Goal: Task Accomplishment & Management: Use online tool/utility

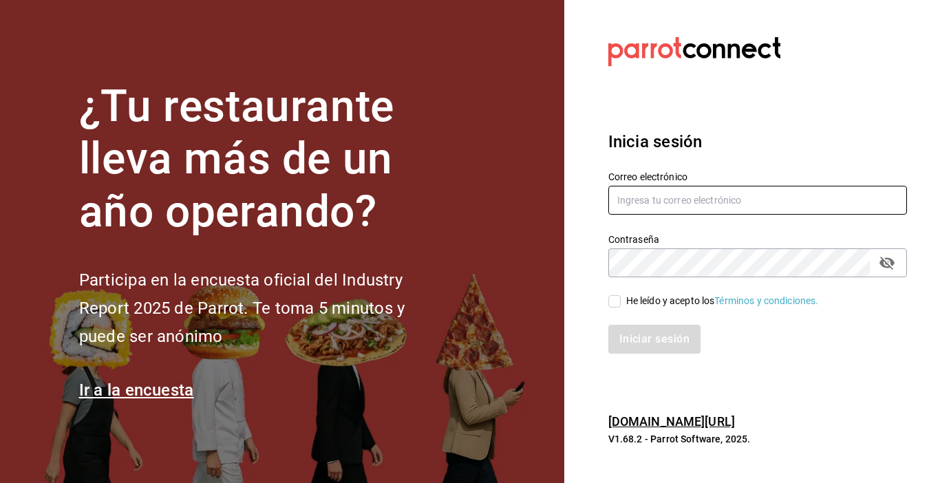
click at [686, 206] on input "text" at bounding box center [757, 200] width 299 height 29
type input "jimmyboycafebistropp@gmail.com"
drag, startPoint x: 885, startPoint y: 264, endPoint x: 838, endPoint y: 282, distance: 50.1
click at [885, 264] on icon "passwordField" at bounding box center [887, 263] width 17 height 17
click at [611, 297] on input "He leído y acepto los Términos y condiciones." at bounding box center [614, 301] width 12 height 12
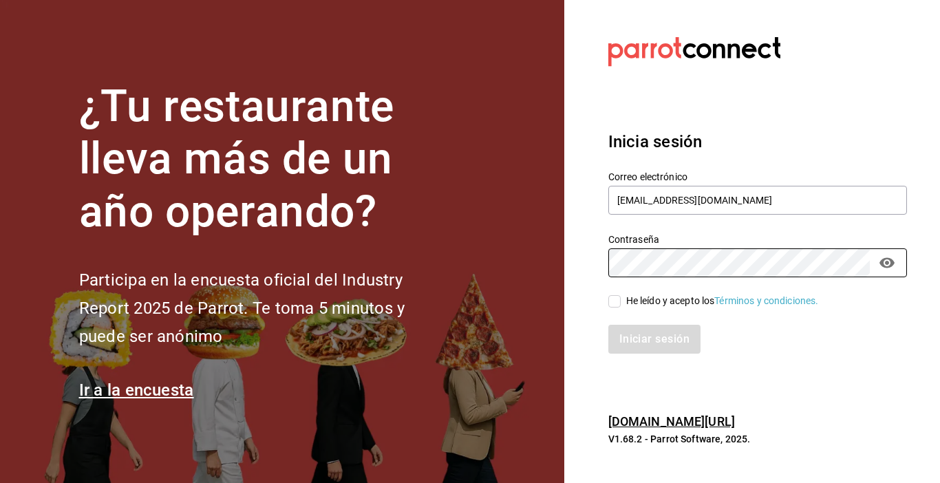
checkbox input "true"
click at [635, 344] on button "Iniciar sesión" at bounding box center [655, 339] width 94 height 29
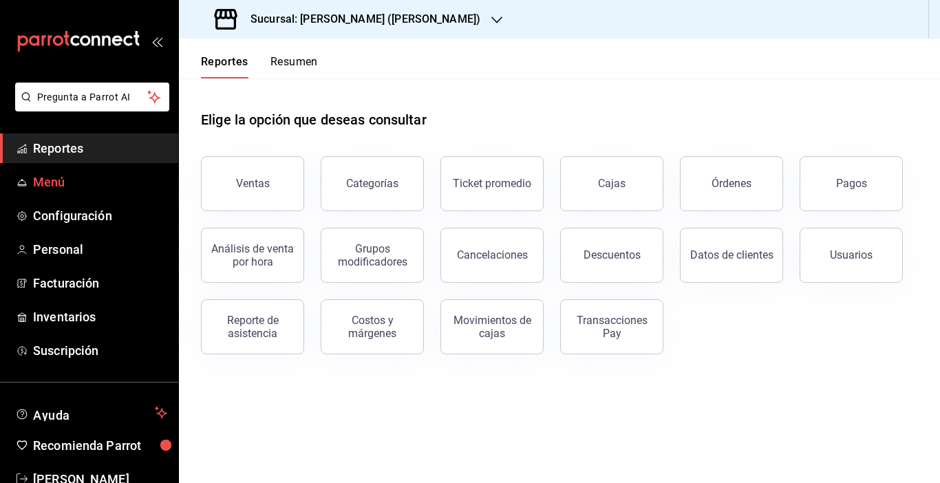
click at [56, 186] on span "Menú" at bounding box center [100, 182] width 134 height 19
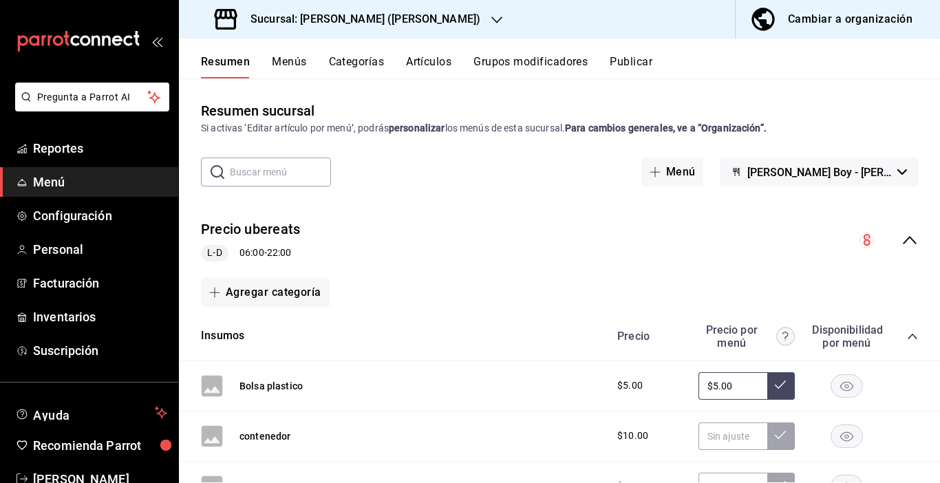
click at [873, 17] on div "Cambiar a organización" at bounding box center [850, 19] width 125 height 19
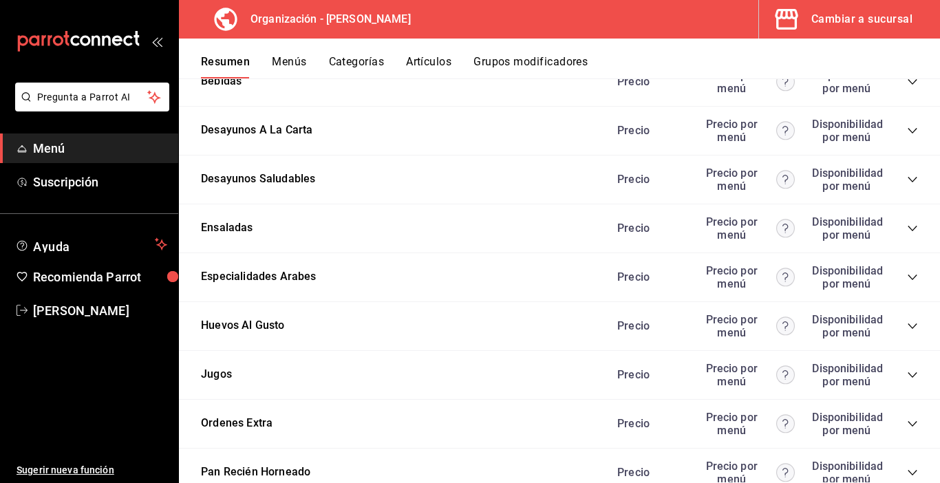
scroll to position [2177, 0]
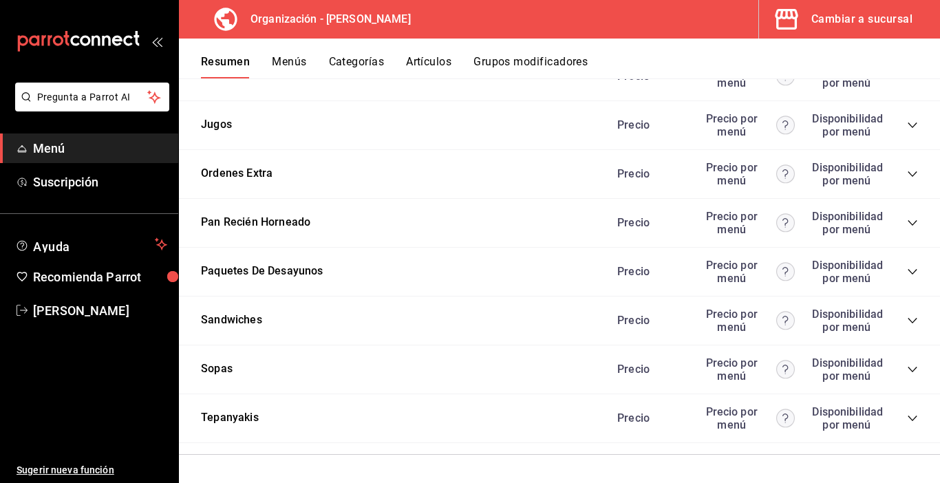
click at [907, 270] on icon "collapse-category-row" at bounding box center [912, 271] width 11 height 11
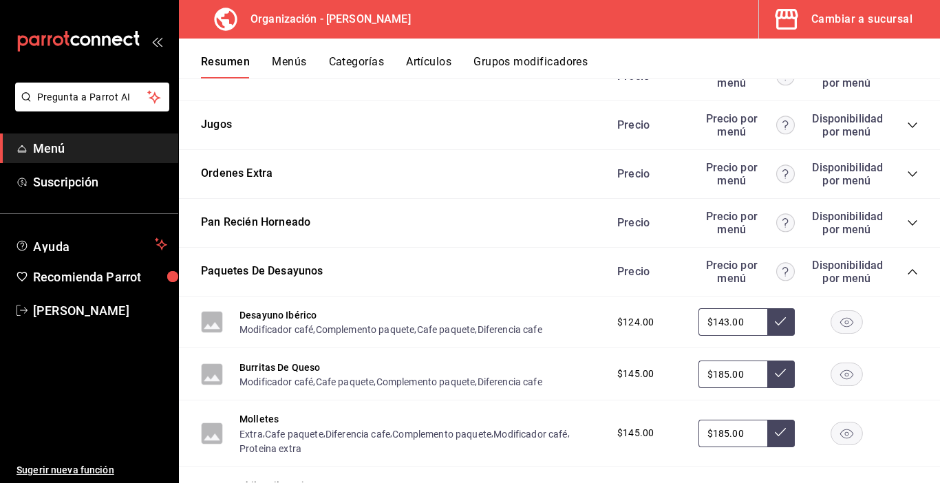
drag, startPoint x: 718, startPoint y: 323, endPoint x: 707, endPoint y: 321, distance: 11.9
click at [707, 321] on input "$143.00" at bounding box center [733, 322] width 69 height 28
type input "$160.00"
click at [767, 328] on button at bounding box center [781, 322] width 28 height 28
click at [340, 328] on button "Complemento paquete" at bounding box center [365, 330] width 99 height 14
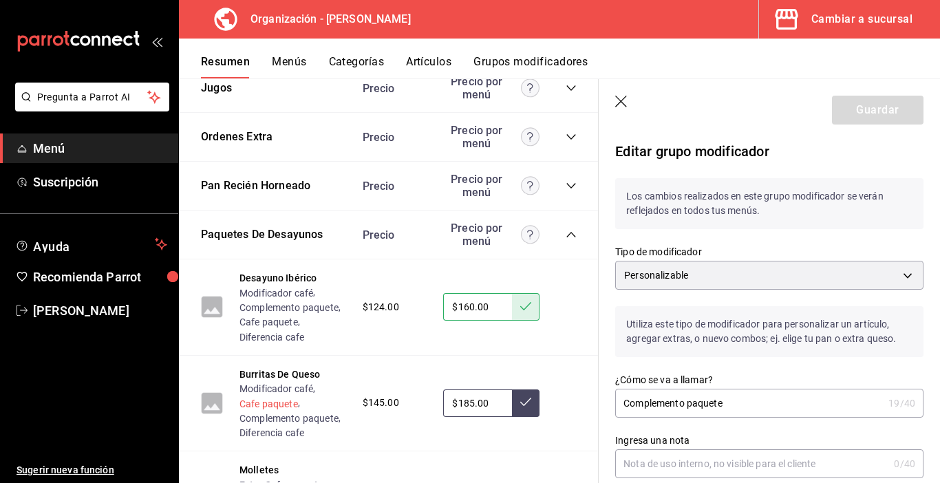
scroll to position [2246, 0]
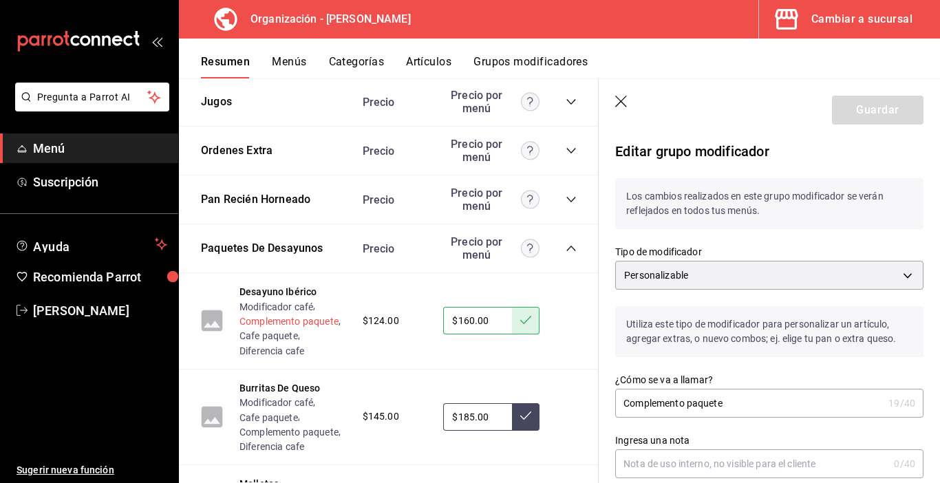
click at [265, 323] on button "Complemento paquete" at bounding box center [288, 322] width 99 height 14
click at [621, 97] on icon "button" at bounding box center [622, 103] width 14 height 14
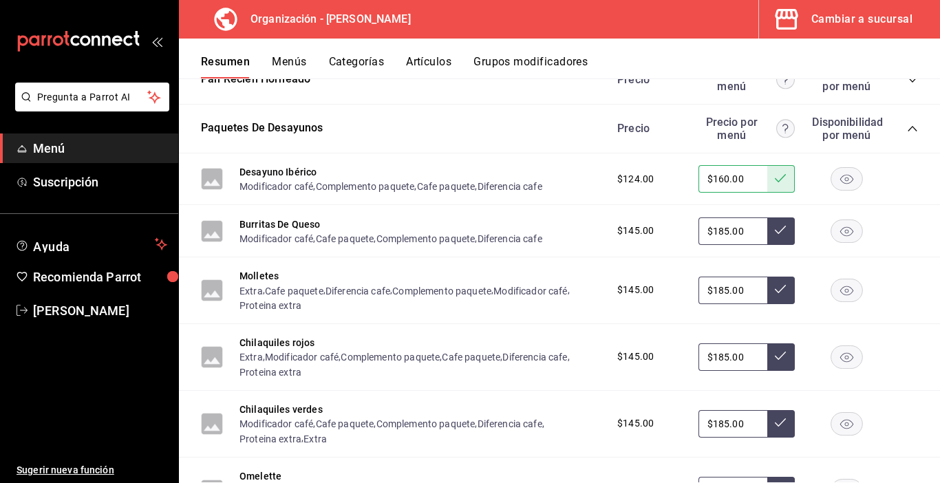
scroll to position [2316, 0]
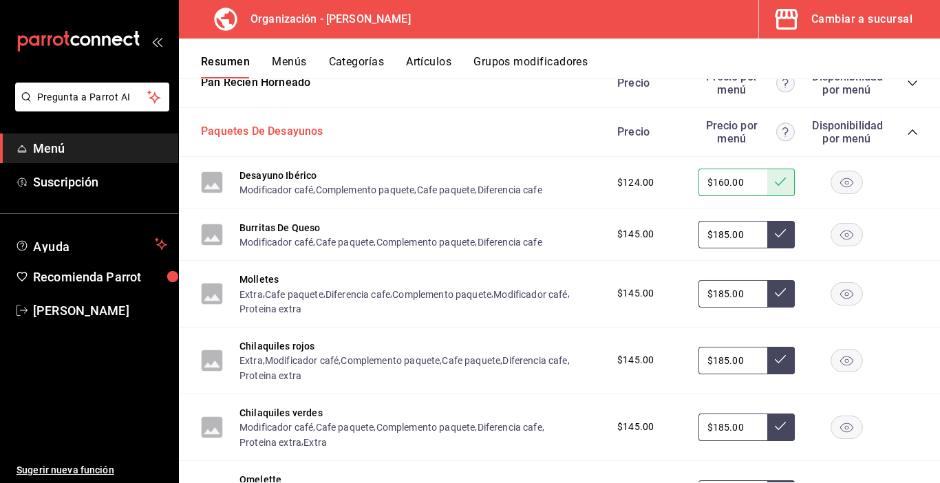
click at [269, 129] on button "Paquetes De Desayunos" at bounding box center [262, 132] width 122 height 16
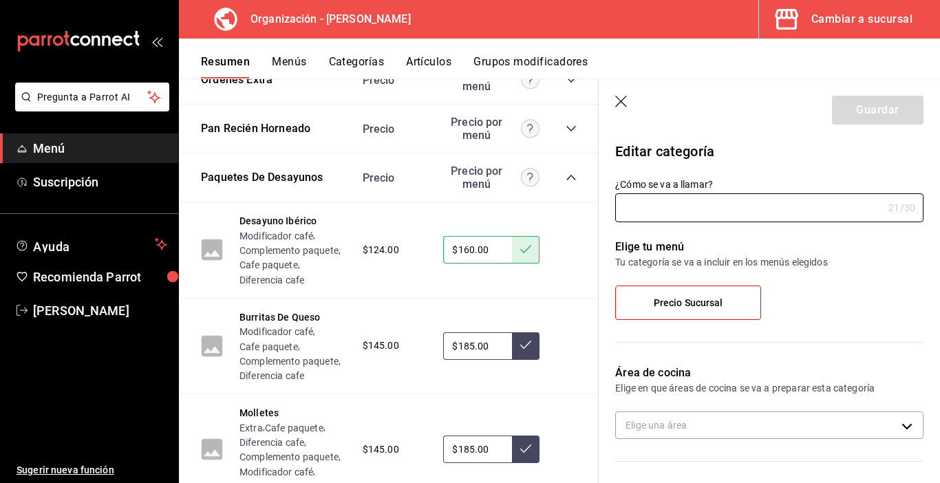
type input "Paquetes De Desayunos"
type input "1718856708826"
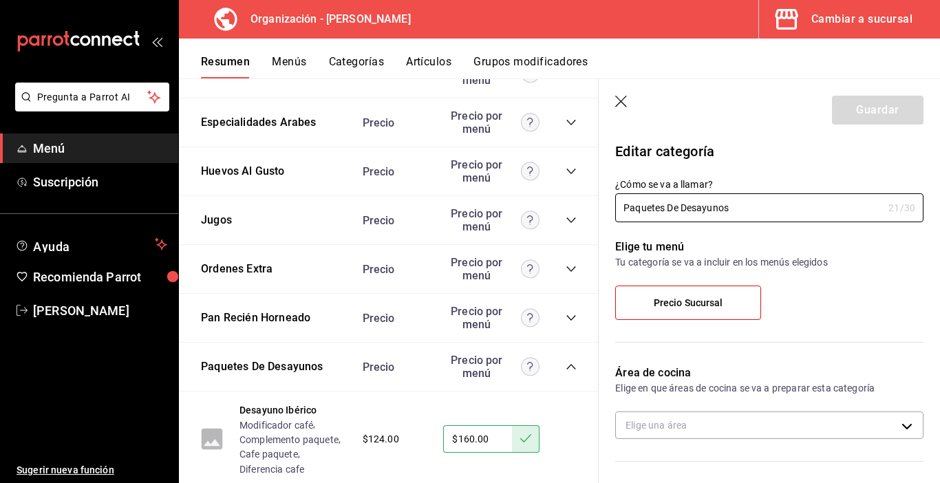
scroll to position [2179, 0]
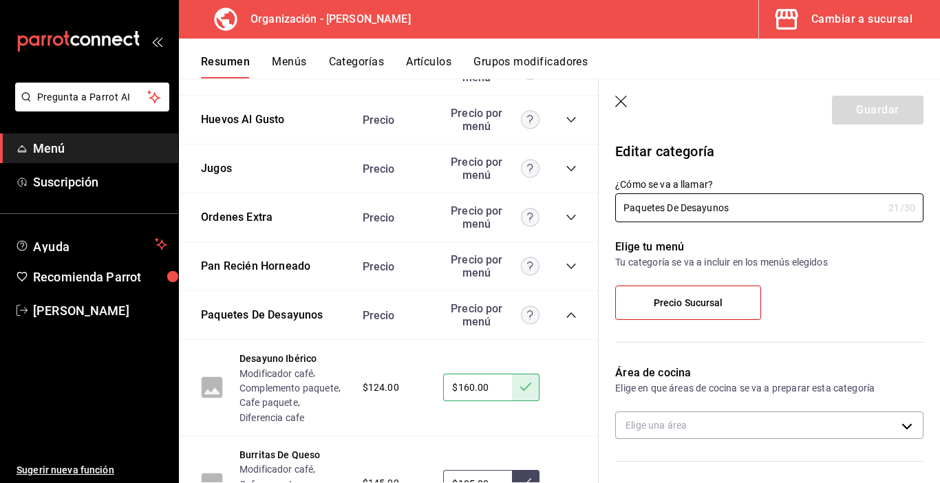
click at [626, 102] on icon "button" at bounding box center [622, 103] width 14 height 14
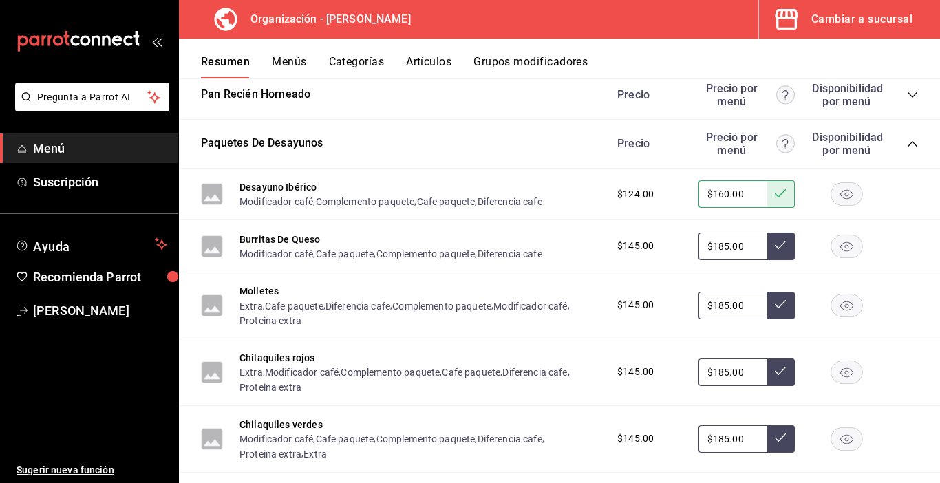
scroll to position [2234, 0]
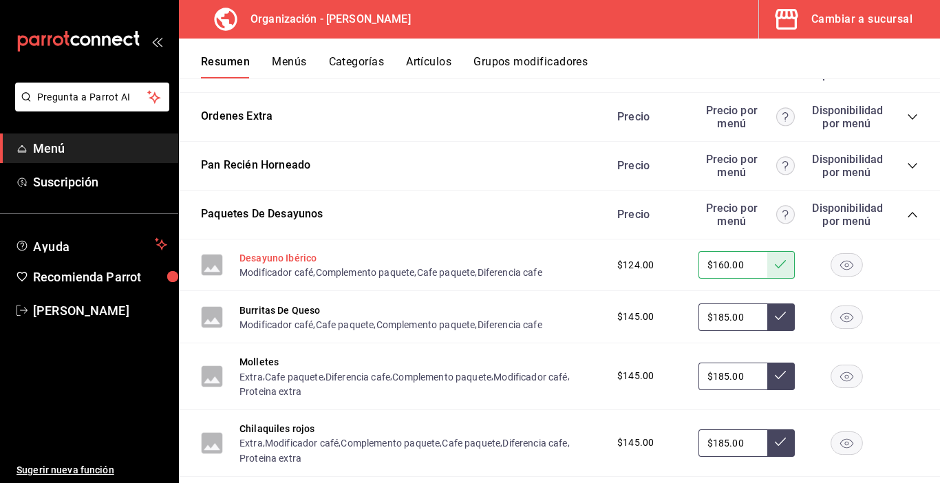
click at [257, 256] on button "Desayuno Ibérico" at bounding box center [277, 258] width 77 height 14
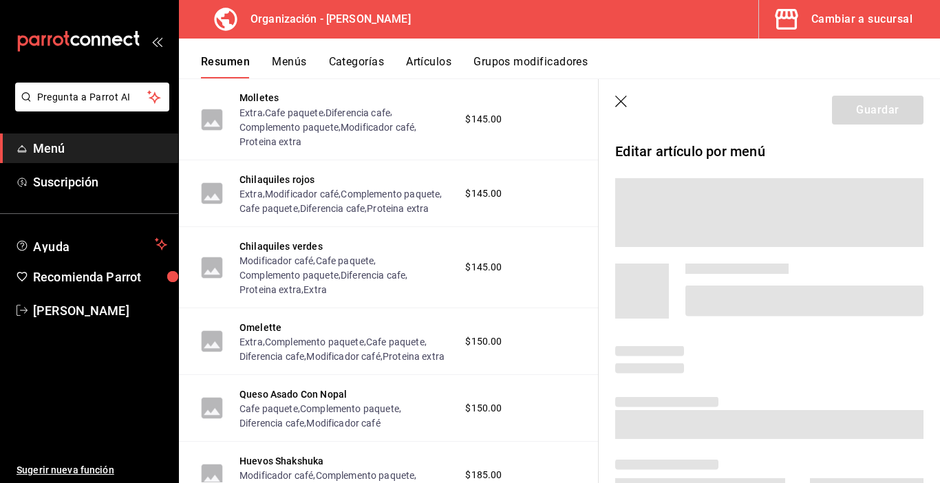
scroll to position [1969, 0]
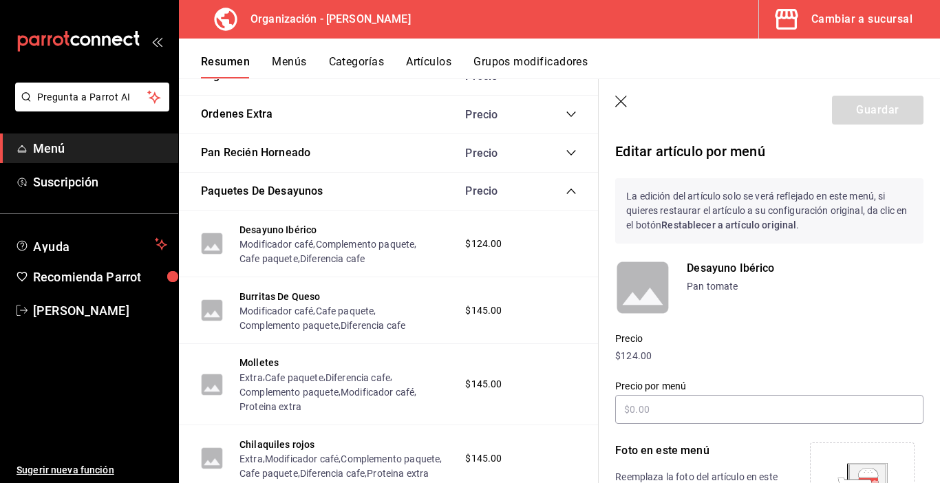
type input "$160.00"
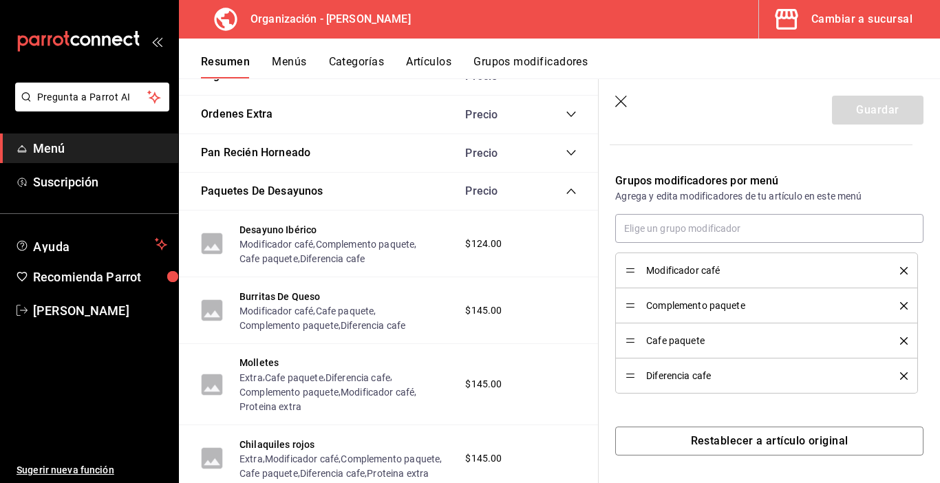
scroll to position [70, 0]
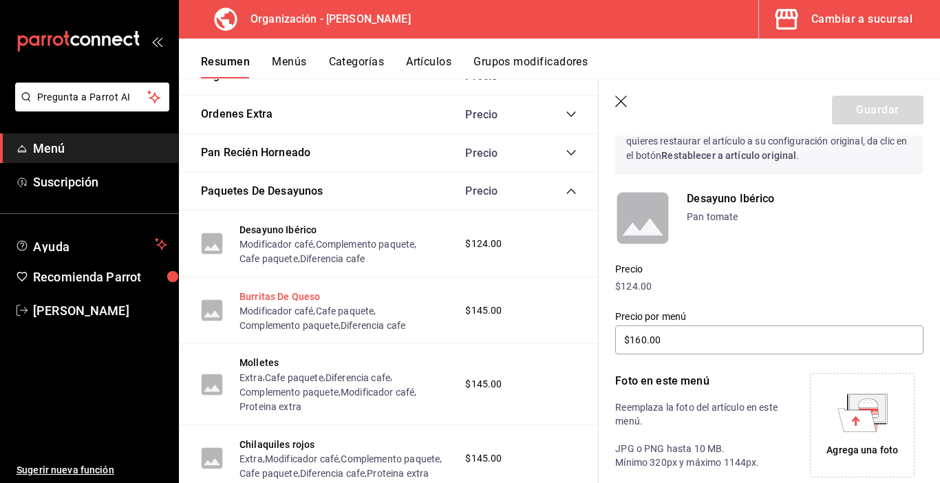
click at [270, 294] on button "Burritas De Queso" at bounding box center [279, 297] width 81 height 14
type input "$185.00"
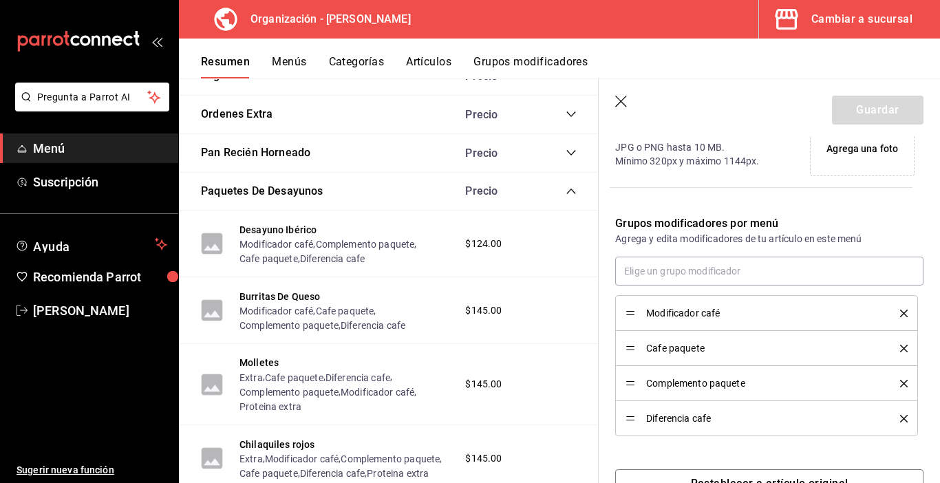
scroll to position [413, 0]
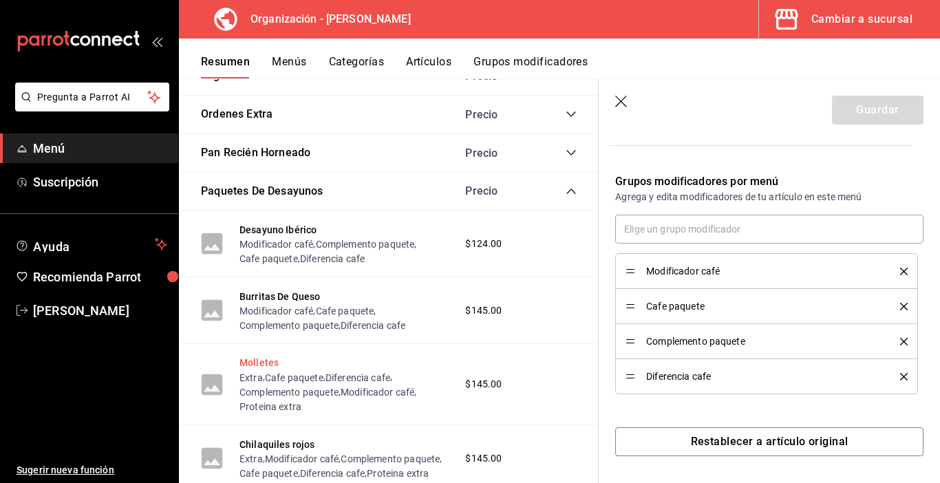
click at [267, 361] on button "Molletes" at bounding box center [258, 363] width 39 height 14
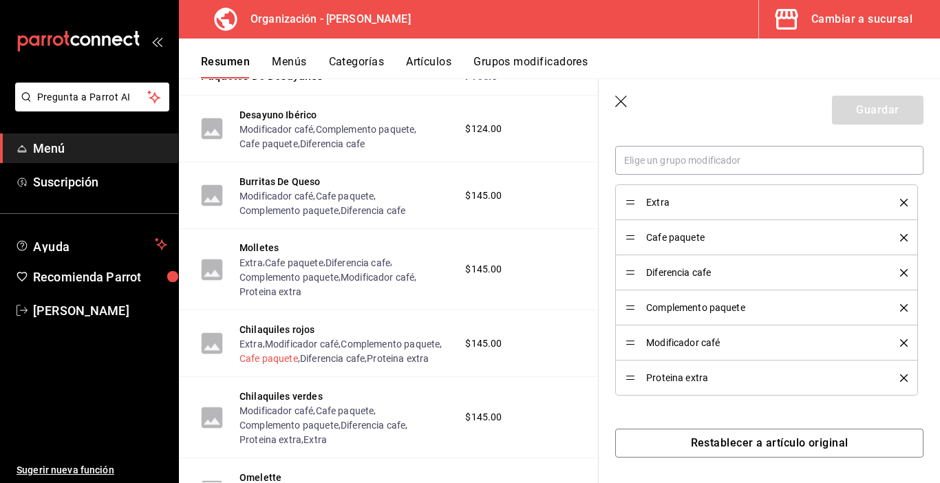
scroll to position [2107, 0]
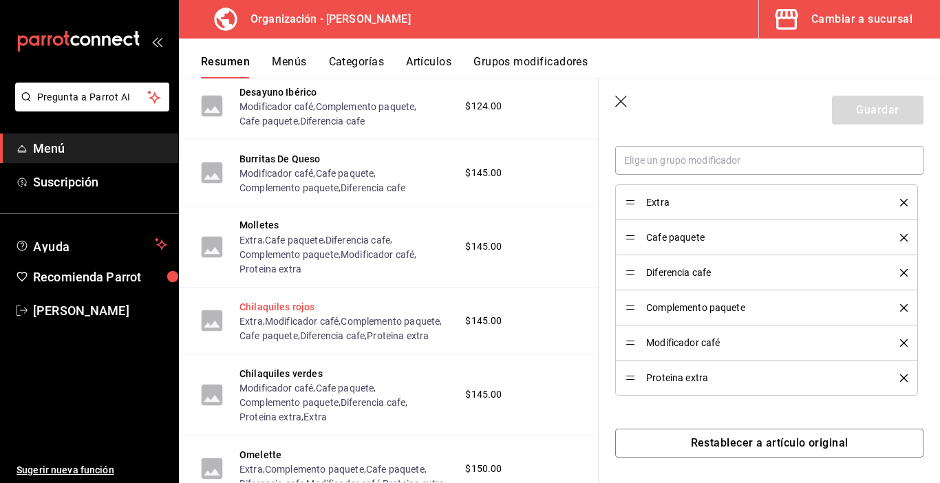
click at [276, 302] on button "Chilaquiles rojos" at bounding box center [277, 307] width 76 height 14
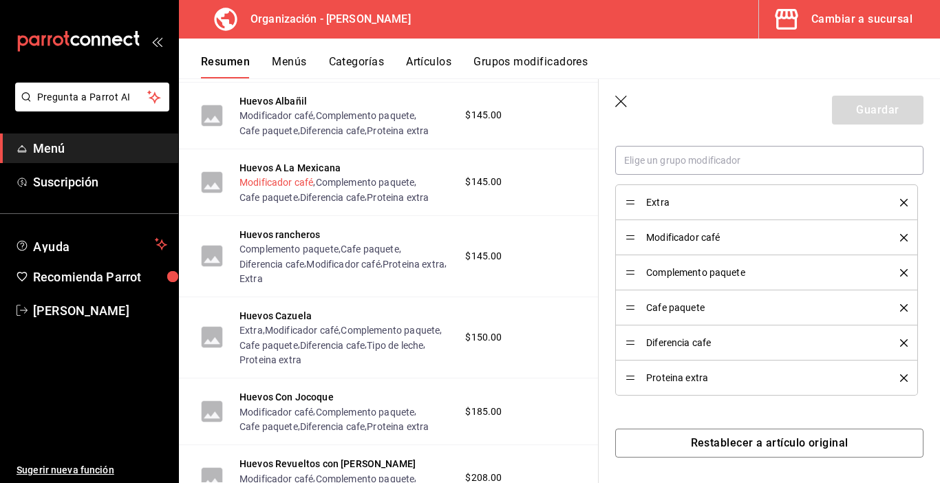
scroll to position [2795, 0]
click at [294, 321] on button "Huevos Cazuela" at bounding box center [275, 315] width 72 height 14
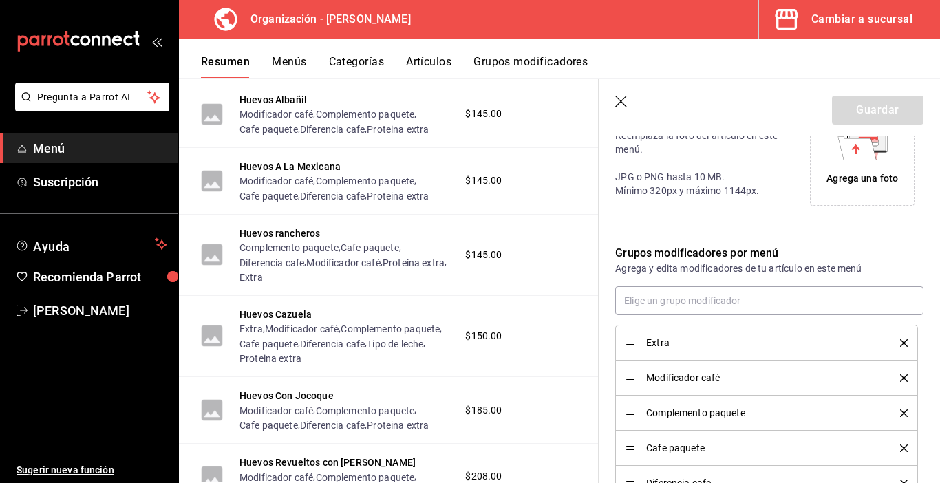
type input "$190.00"
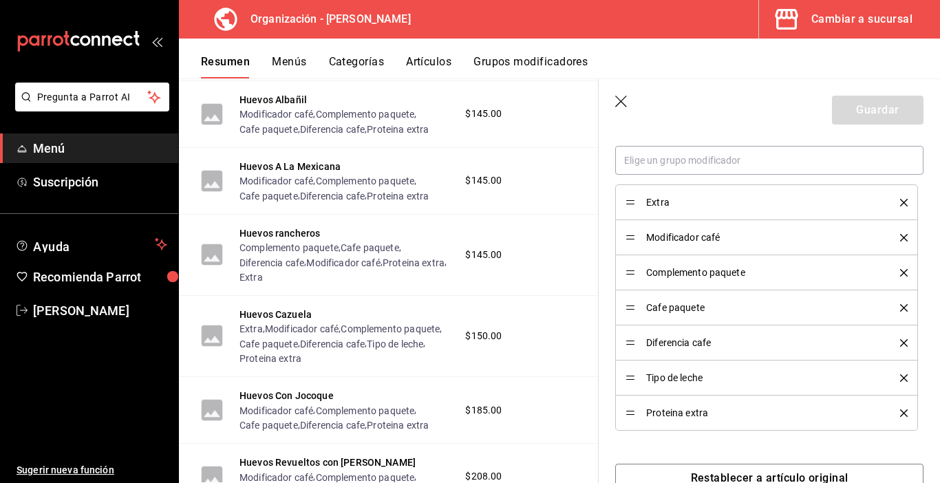
click at [900, 379] on icon "delete" at bounding box center [904, 378] width 8 height 8
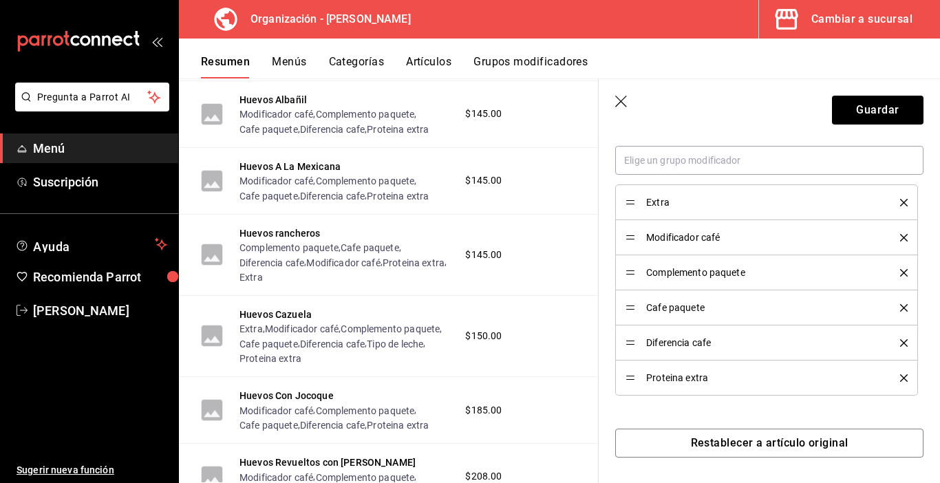
scroll to position [484, 0]
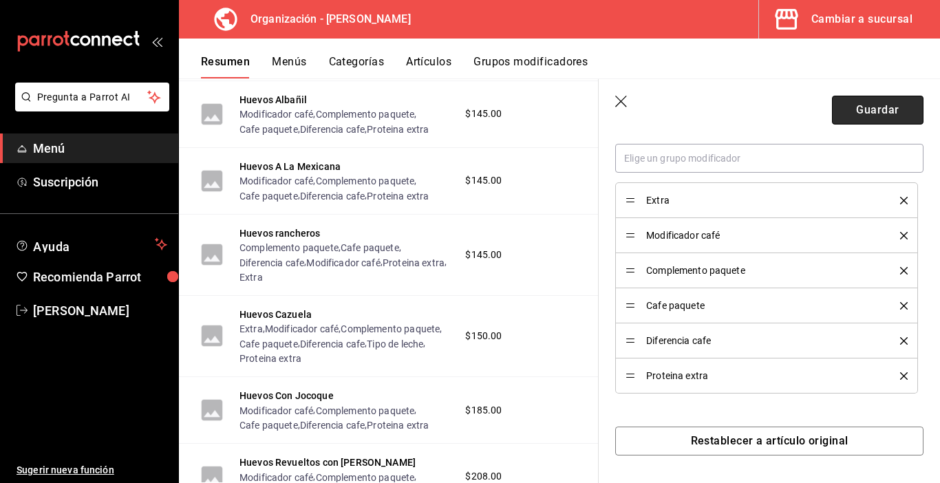
click at [889, 113] on button "Guardar" at bounding box center [878, 110] width 92 height 29
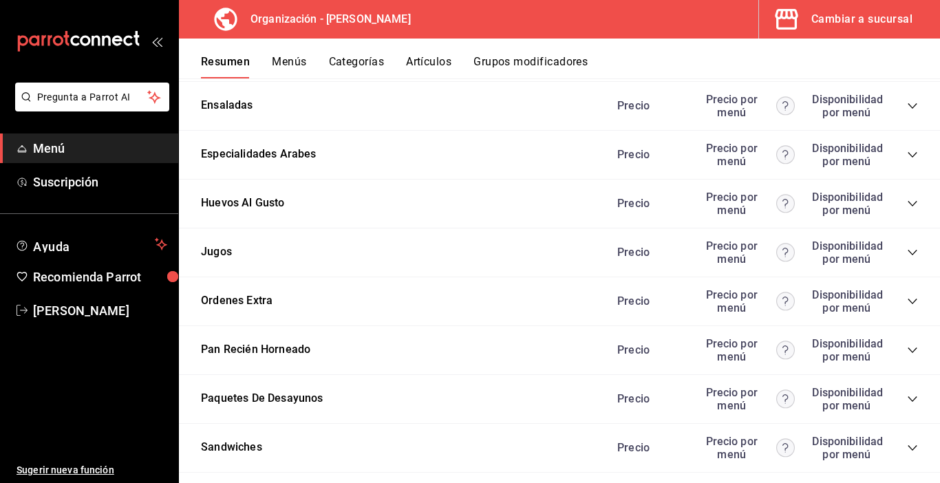
scroll to position [2065, 0]
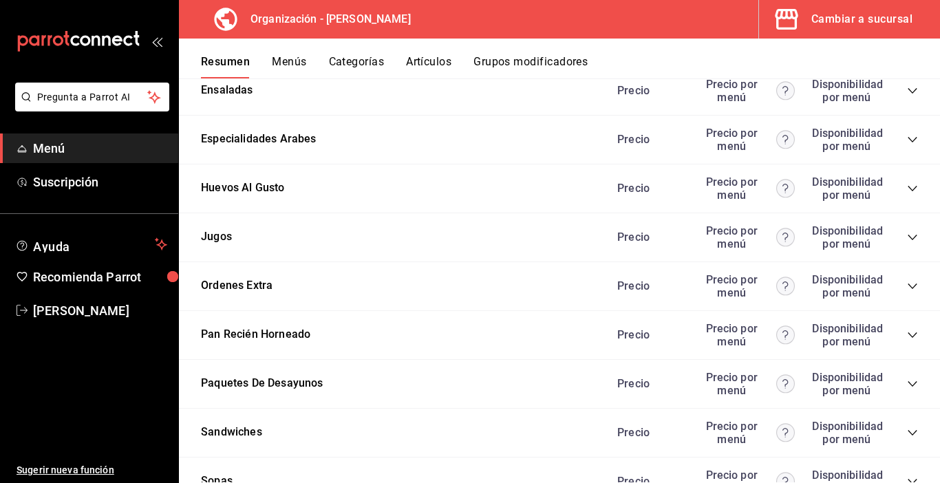
click at [907, 381] on icon "collapse-category-row" at bounding box center [912, 384] width 11 height 11
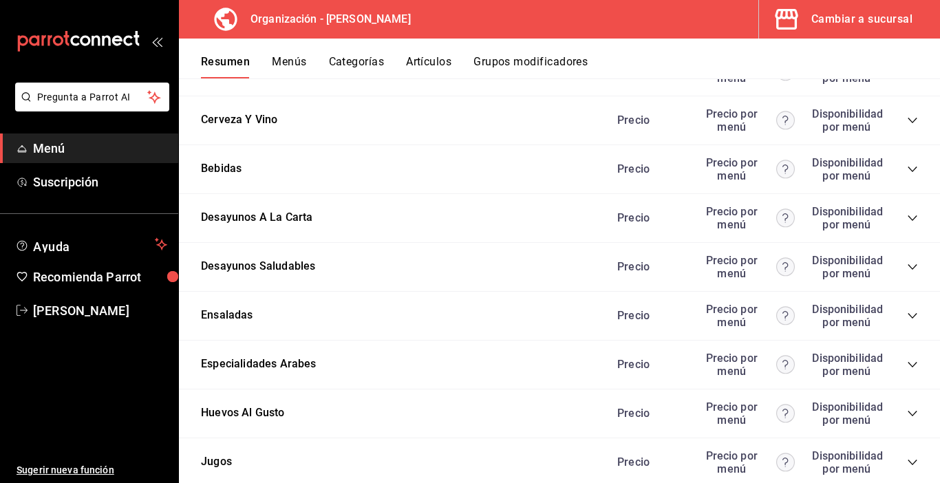
scroll to position [1652, 0]
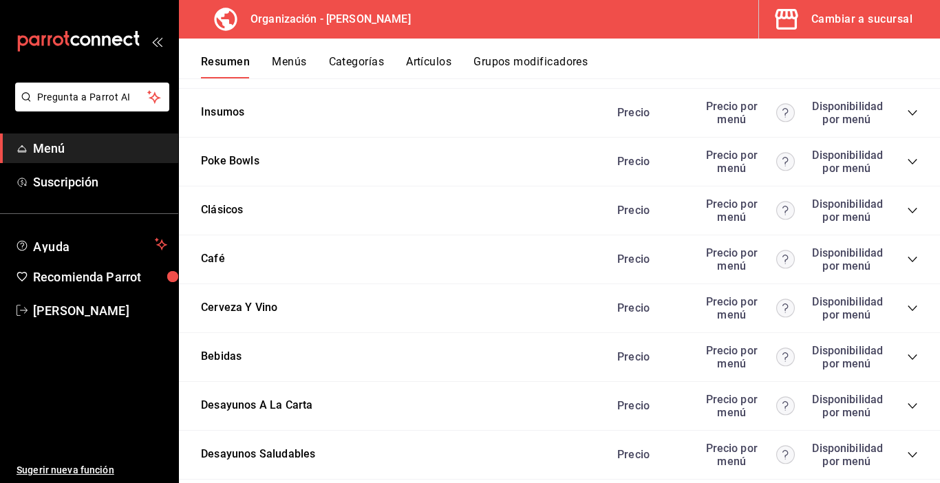
click at [436, 61] on button "Artículos" at bounding box center [428, 66] width 45 height 23
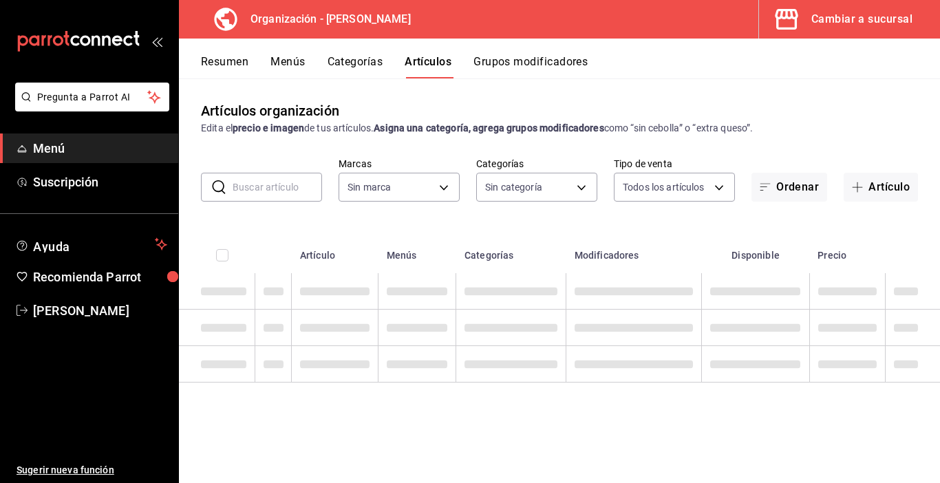
type input "65799dc6-41aa-4859-a571-e645e514412a"
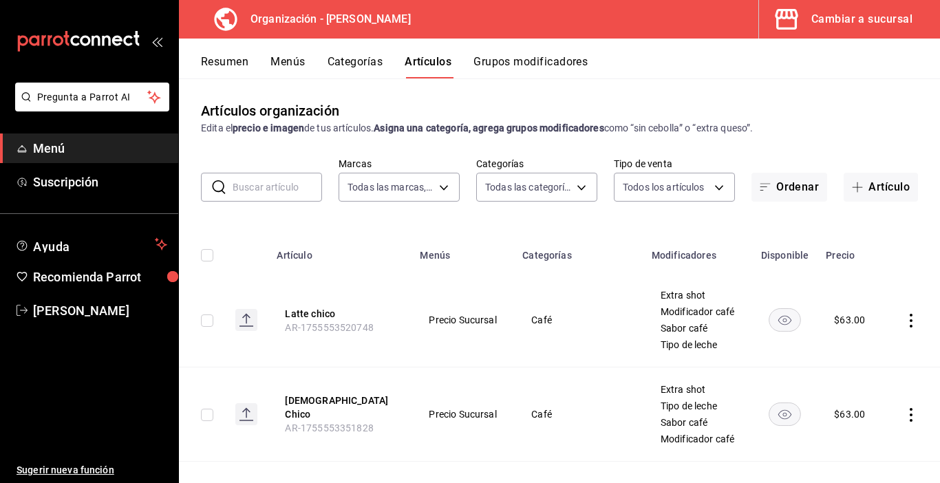
type input "89098faa-5d34-448f-8da5-d914f5141ab2,fdc1eeb9-6e3c-4d8b-9a70-b3653493270b,491b5…"
click at [504, 65] on button "Grupos modificadores" at bounding box center [530, 66] width 114 height 23
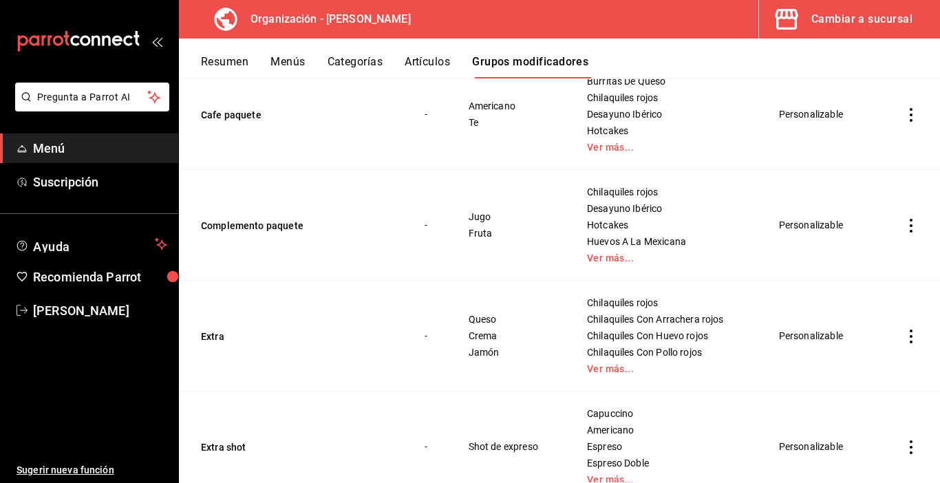
scroll to position [413, 0]
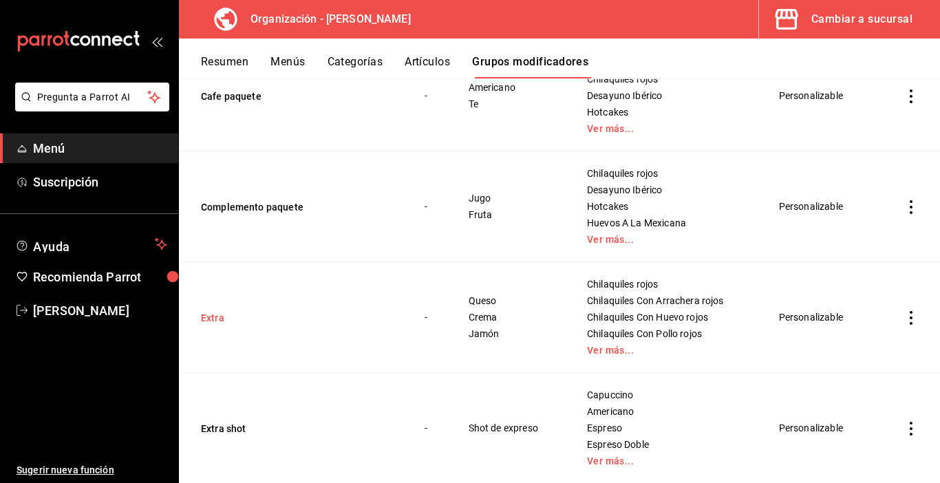
click at [211, 321] on button "Extra" at bounding box center [283, 318] width 165 height 14
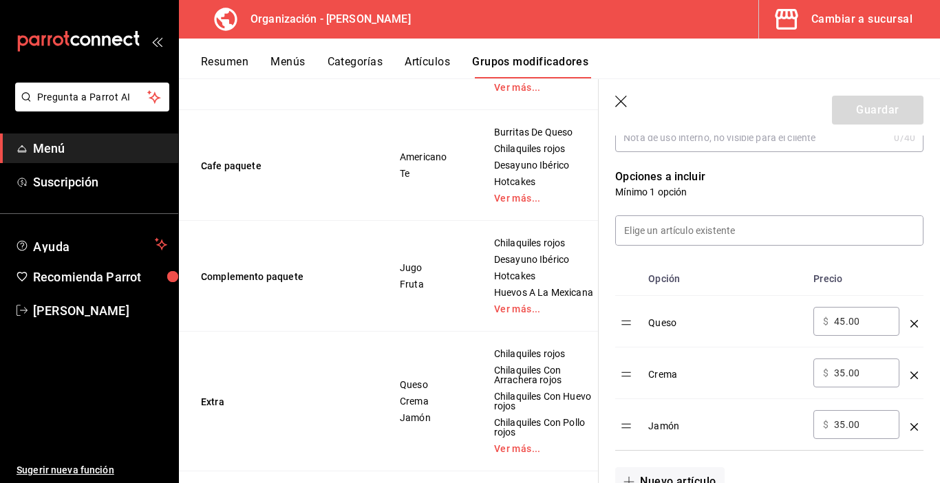
scroll to position [413, 0]
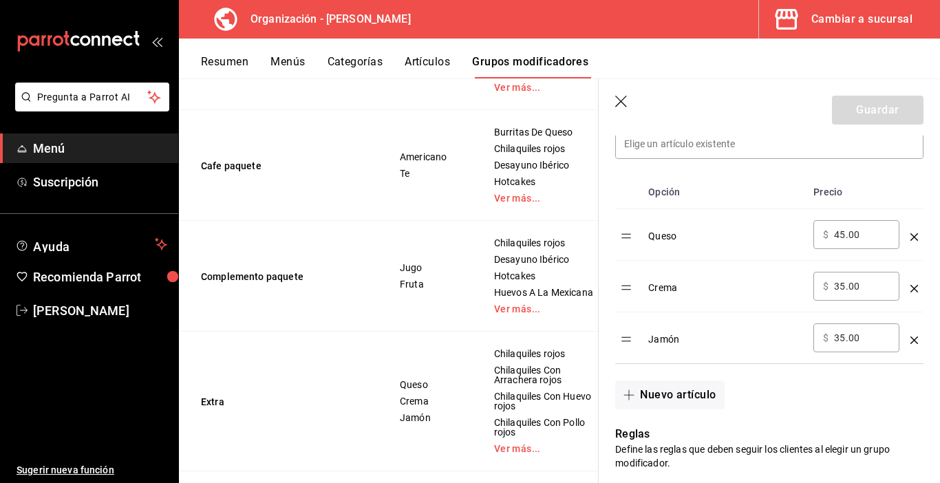
drag, startPoint x: 839, startPoint y: 282, endPoint x: 844, endPoint y: 293, distance: 12.3
click at [840, 284] on input "35.00" at bounding box center [862, 286] width 56 height 14
type input "45.00"
click at [840, 337] on input "35.00" at bounding box center [862, 338] width 56 height 14
type input "45.00"
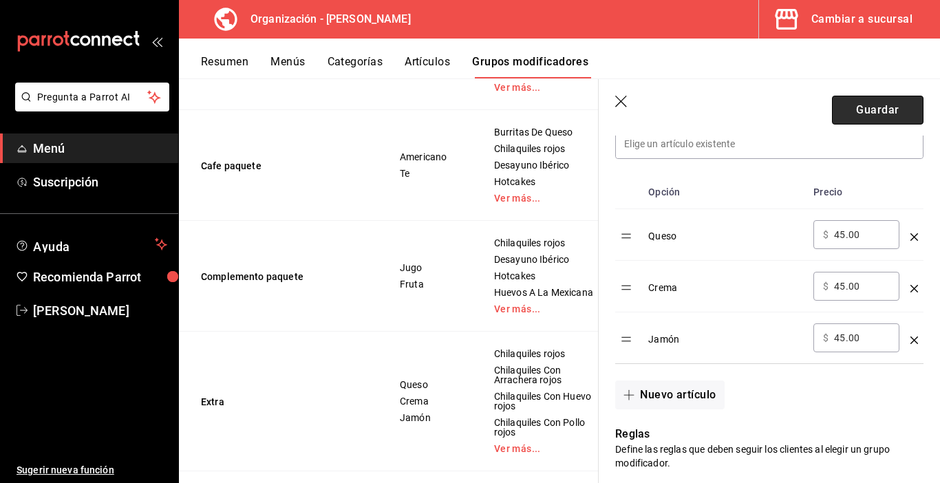
click at [855, 111] on button "Guardar" at bounding box center [878, 110] width 92 height 29
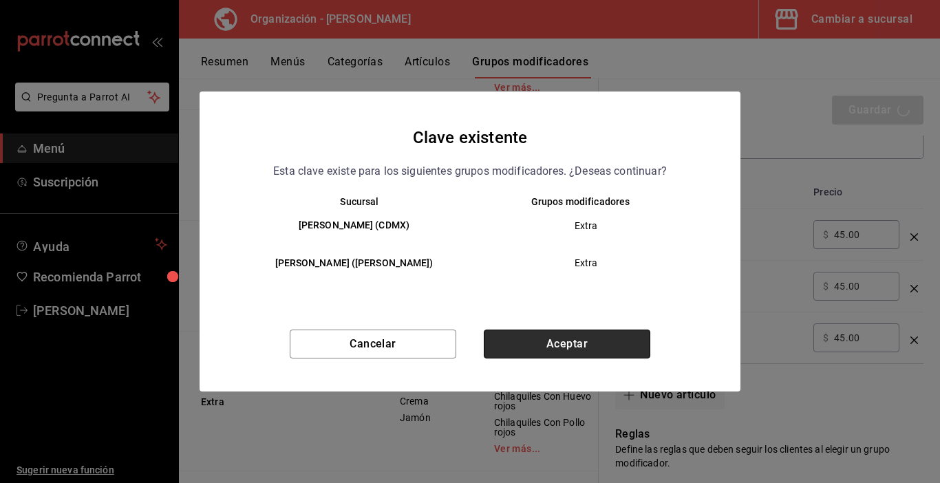
click at [566, 347] on button "Aceptar" at bounding box center [567, 344] width 167 height 29
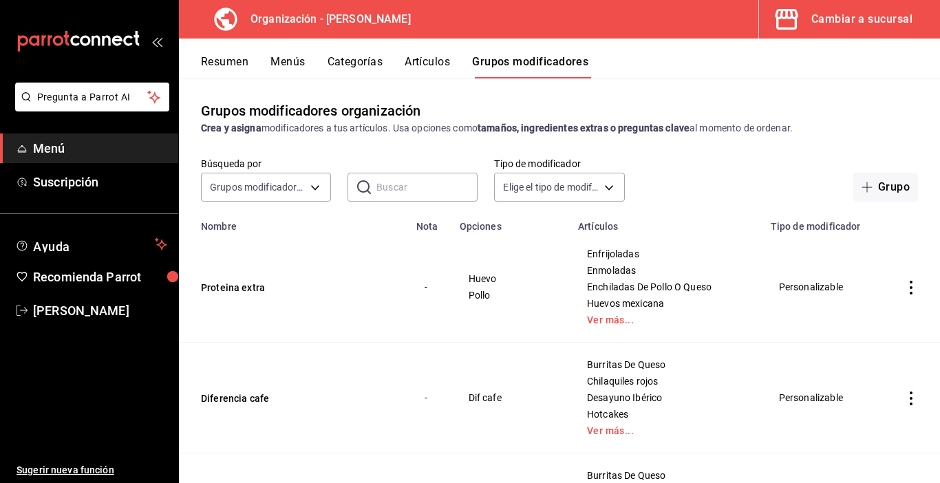
click at [343, 59] on button "Categorías" at bounding box center [356, 66] width 56 height 23
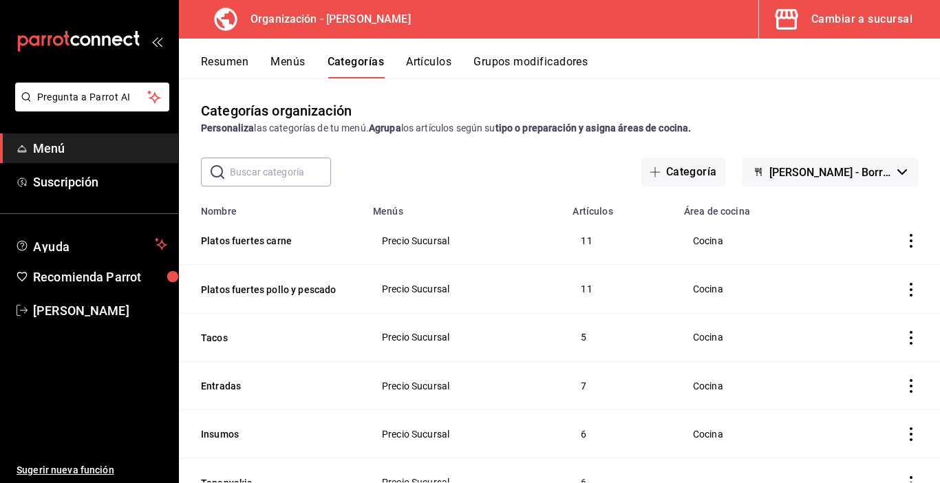
click at [215, 61] on button "Resumen" at bounding box center [224, 66] width 47 height 23
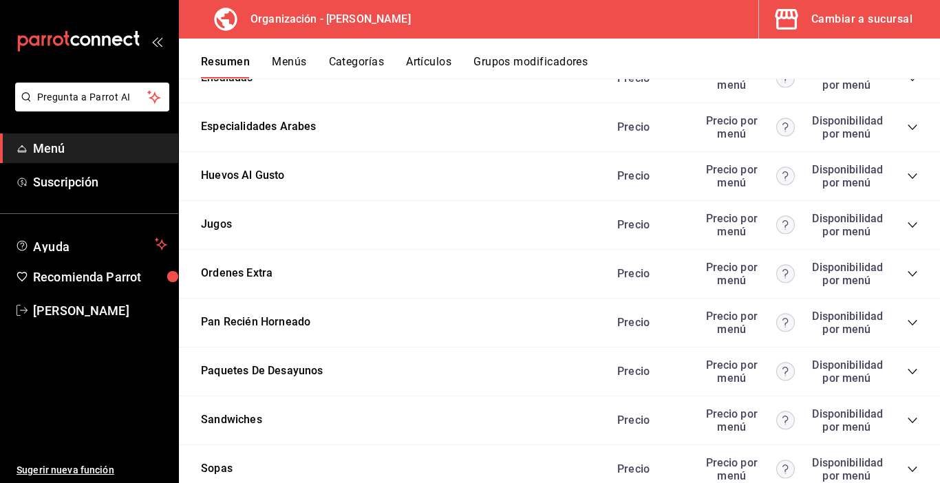
scroll to position [2039, 0]
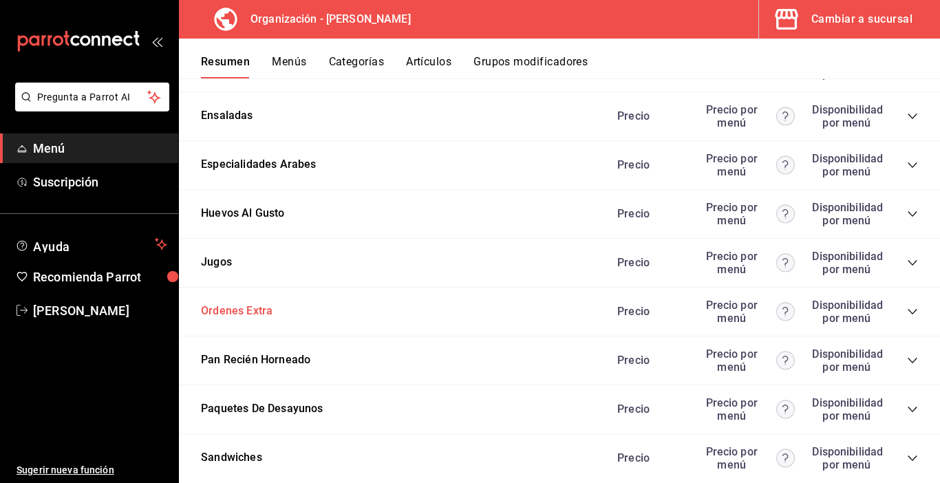
click at [248, 314] on button "Ordenes Extra" at bounding box center [237, 311] width 72 height 16
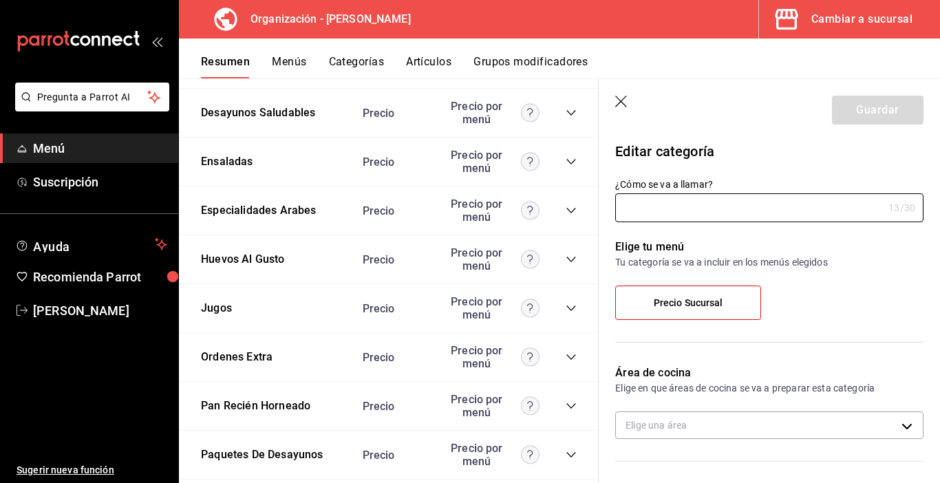
type input "Ordenes Extra"
type input "1718856708824"
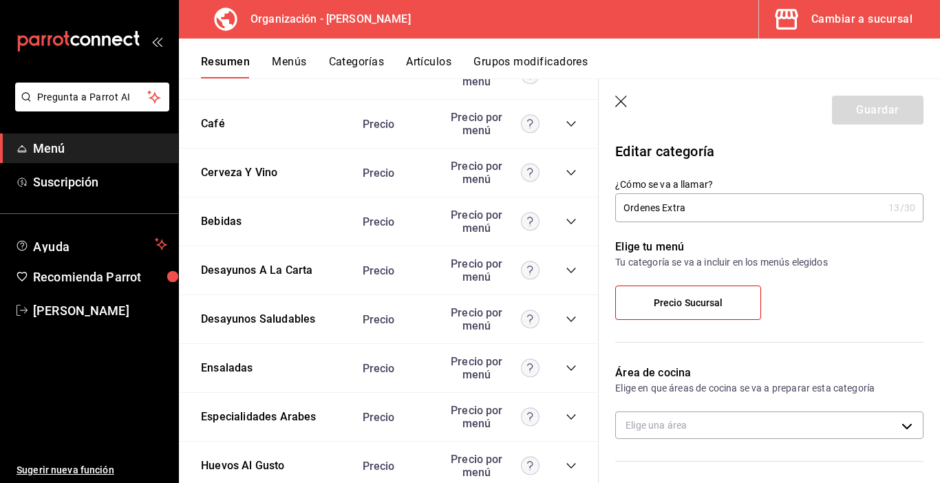
click at [621, 98] on icon "button" at bounding box center [622, 103] width 14 height 14
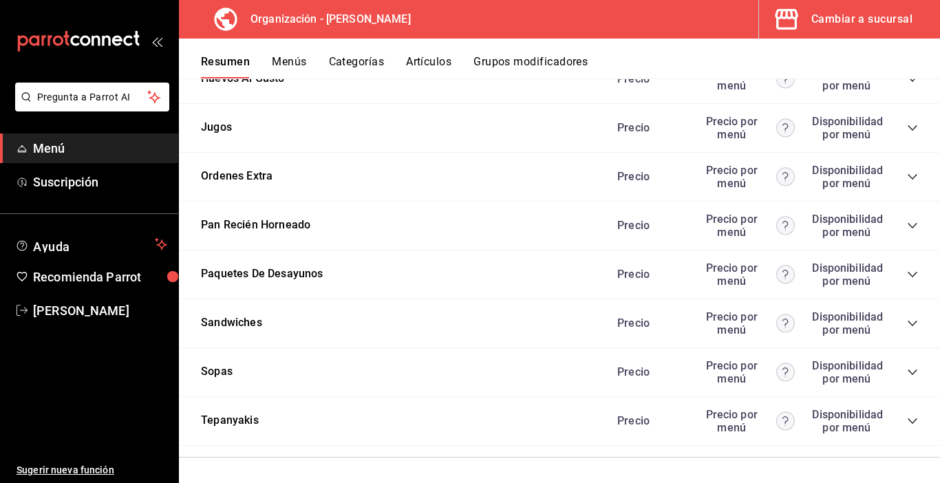
scroll to position [2177, 0]
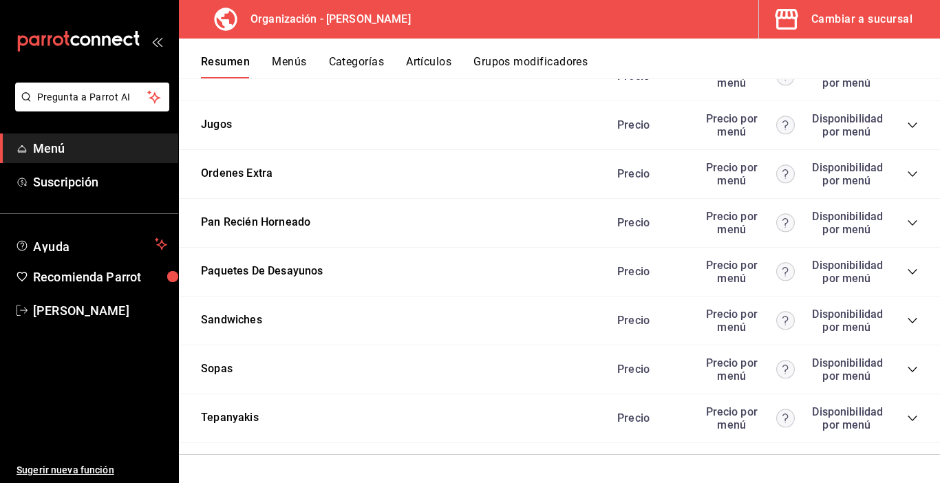
click at [908, 174] on icon "collapse-category-row" at bounding box center [912, 174] width 9 height 6
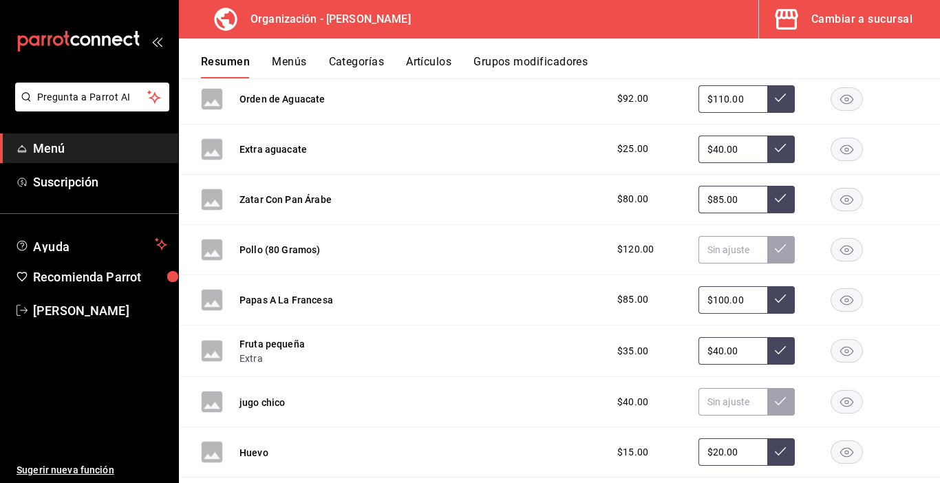
scroll to position [2521, 0]
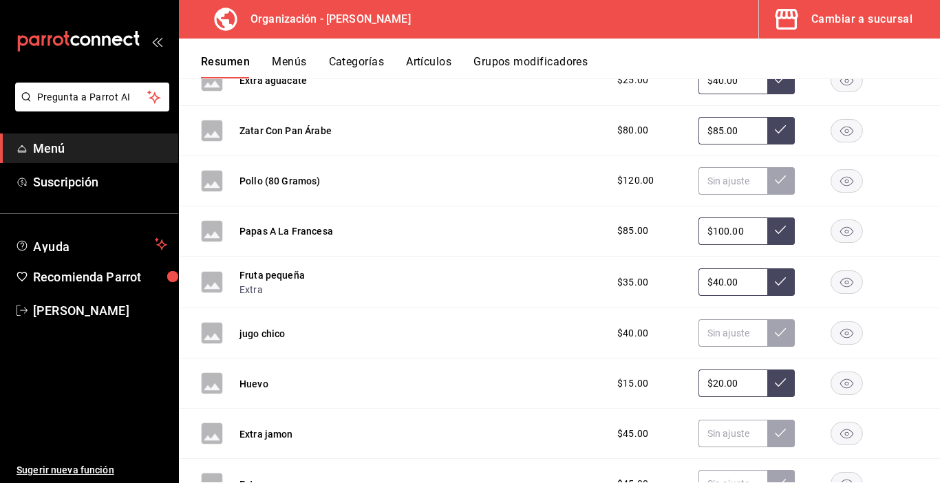
click at [712, 282] on input "$40.00" at bounding box center [733, 282] width 69 height 28
type input "$45.00"
click at [767, 276] on button at bounding box center [781, 282] width 28 height 28
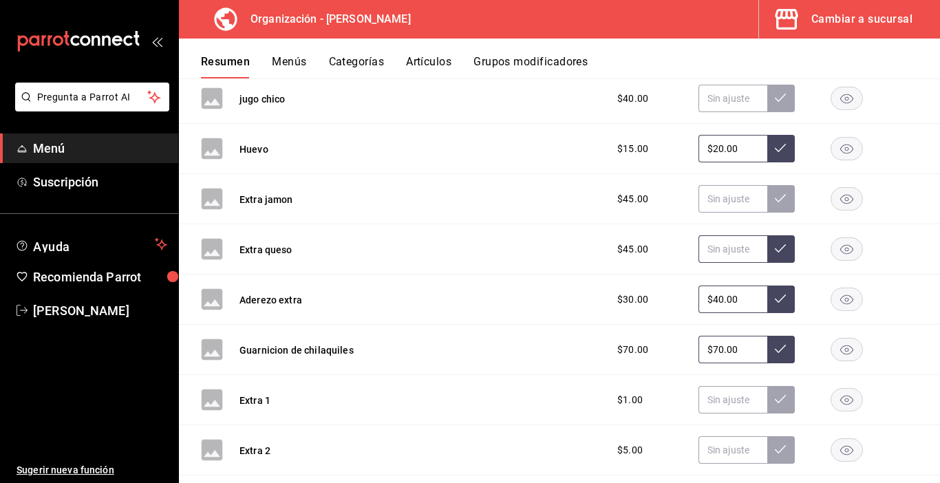
scroll to position [2796, 0]
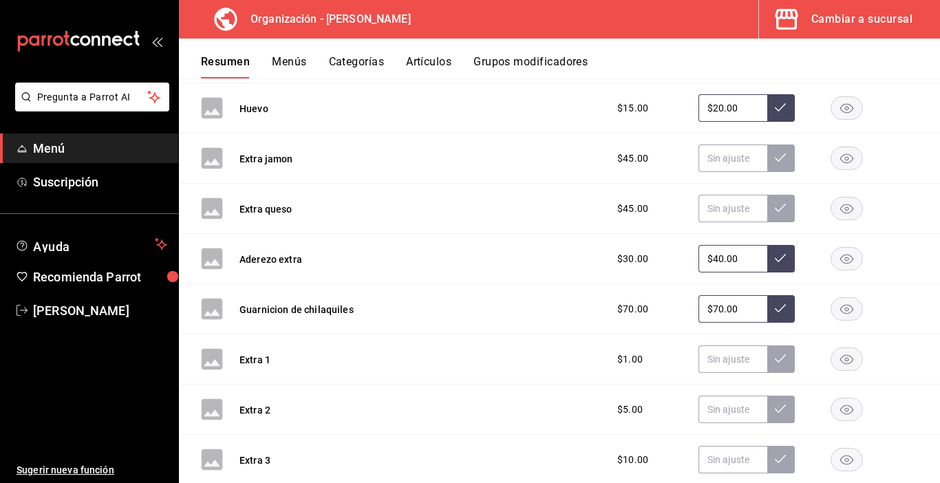
click at [712, 310] on input "$70.00" at bounding box center [733, 309] width 69 height 28
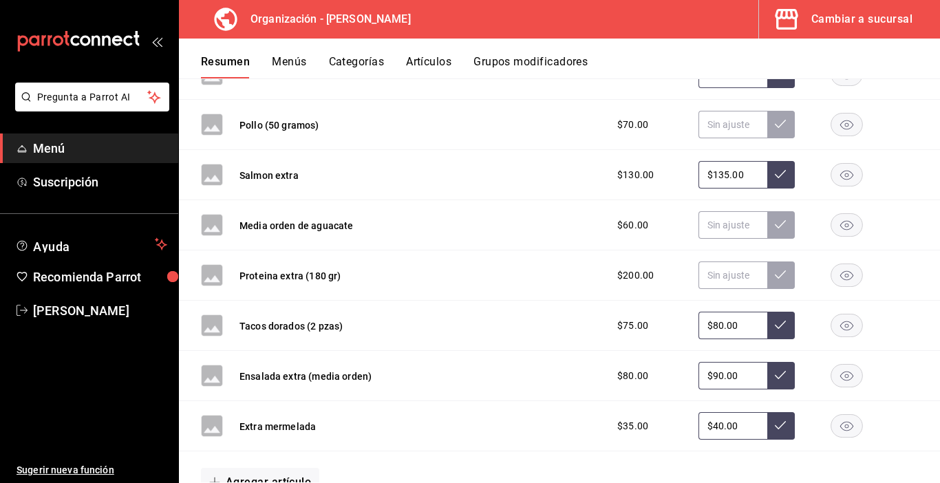
scroll to position [3347, 0]
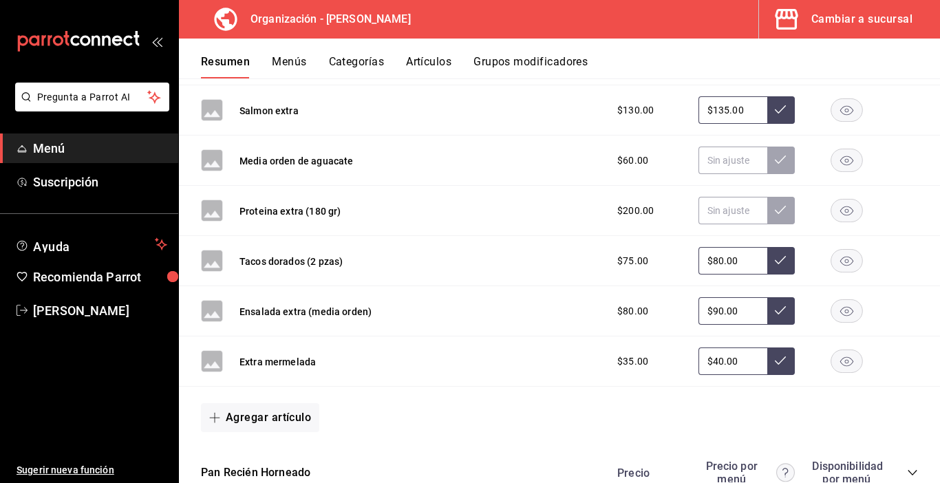
click at [710, 318] on input "$90.00" at bounding box center [733, 311] width 69 height 28
type input "$95.00"
click at [775, 312] on icon at bounding box center [780, 310] width 11 height 11
drag, startPoint x: 712, startPoint y: 359, endPoint x: 754, endPoint y: 406, distance: 63.3
click at [712, 360] on input "$40.00" at bounding box center [733, 362] width 69 height 28
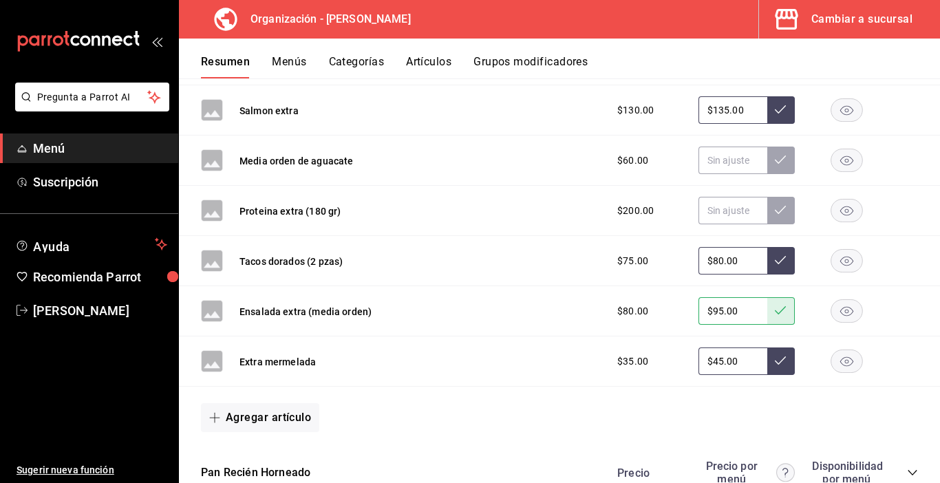
type input "$45.00"
click at [775, 365] on icon at bounding box center [780, 360] width 11 height 11
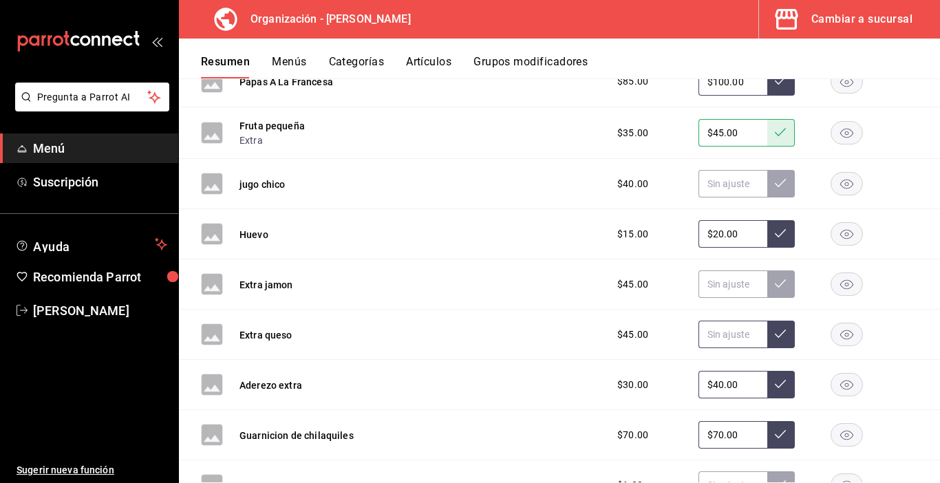
scroll to position [2658, 0]
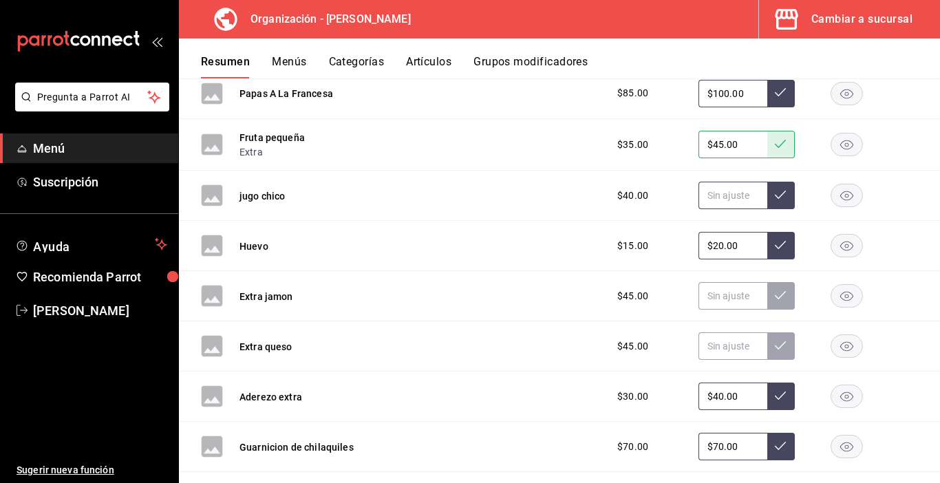
click at [708, 196] on input "text" at bounding box center [733, 196] width 69 height 28
type input "$45.00"
click at [767, 188] on button at bounding box center [781, 196] width 28 height 28
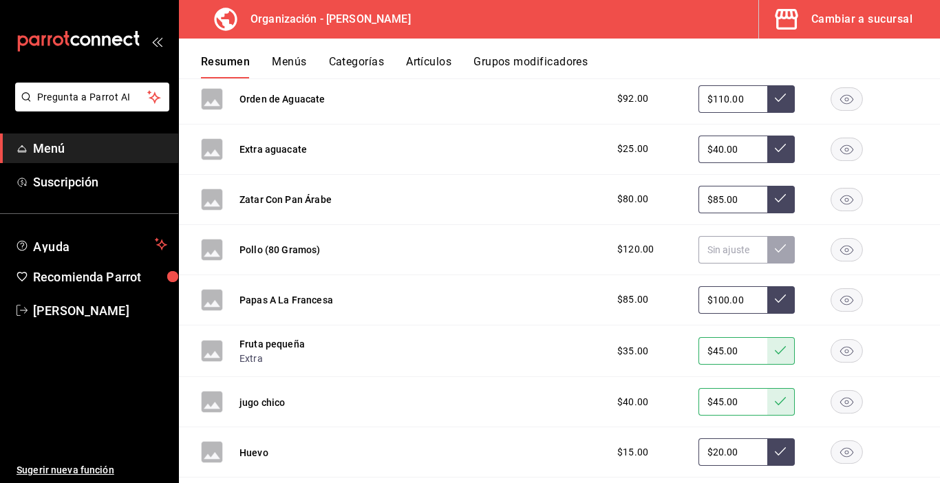
scroll to position [2383, 0]
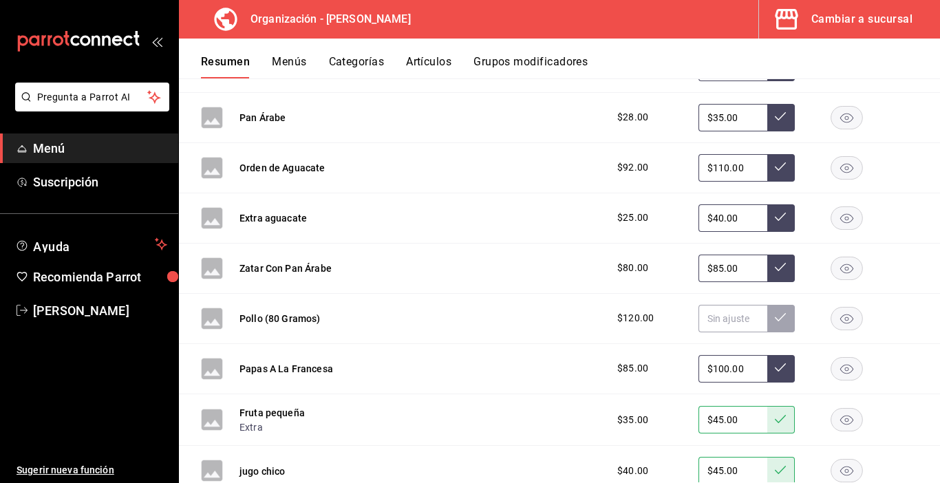
drag, startPoint x: 713, startPoint y: 217, endPoint x: 707, endPoint y: 234, distance: 17.4
click at [711, 218] on input "$40.00" at bounding box center [733, 218] width 69 height 28
type input "$45.00"
click at [775, 220] on icon at bounding box center [780, 216] width 11 height 11
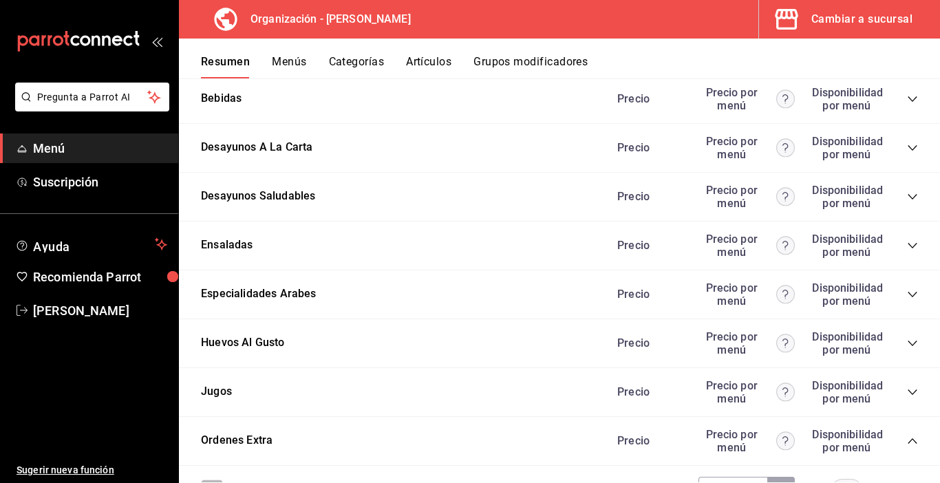
scroll to position [1901, 0]
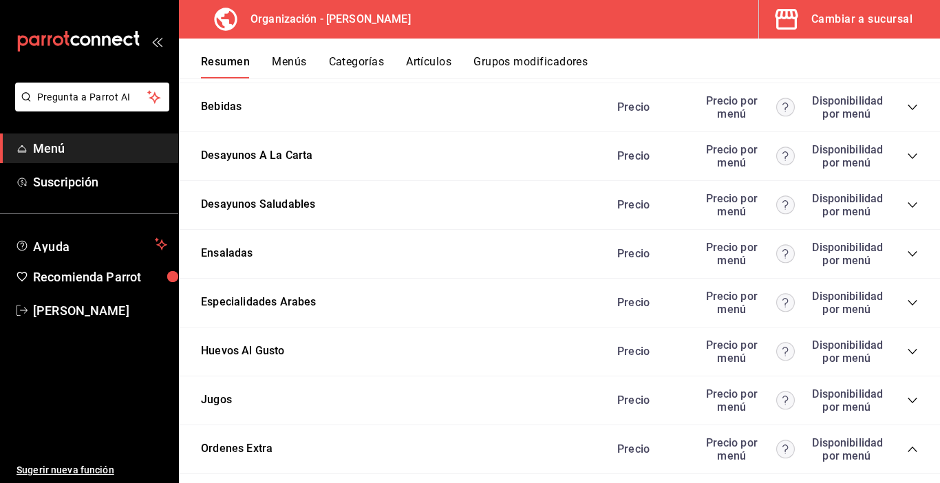
click at [526, 62] on button "Grupos modificadores" at bounding box center [530, 66] width 114 height 23
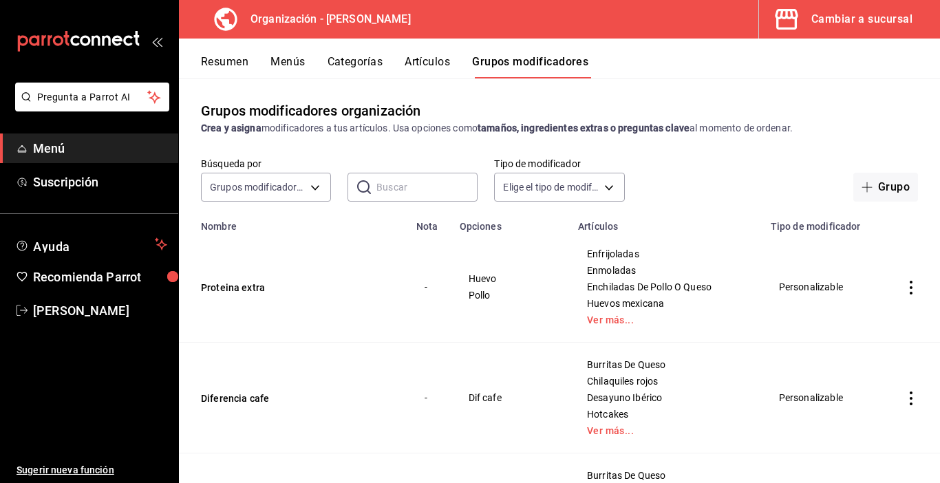
click at [289, 65] on button "Menús" at bounding box center [287, 66] width 34 height 23
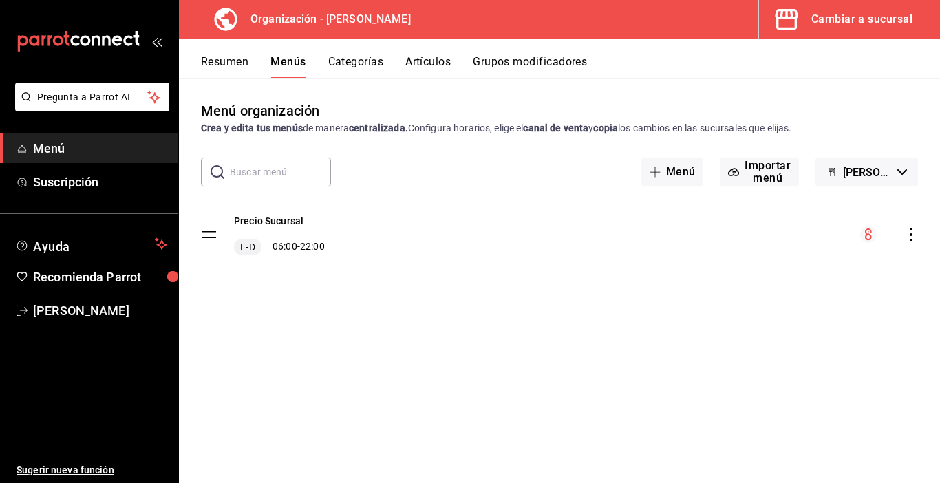
click at [910, 236] on icon "actions" at bounding box center [911, 235] width 14 height 14
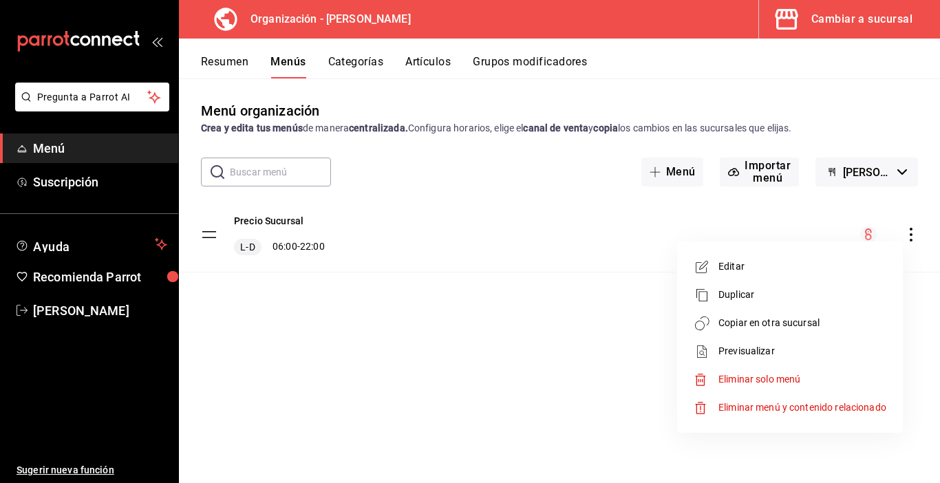
click at [740, 330] on span "Copiar en otra sucursal" at bounding box center [802, 323] width 168 height 14
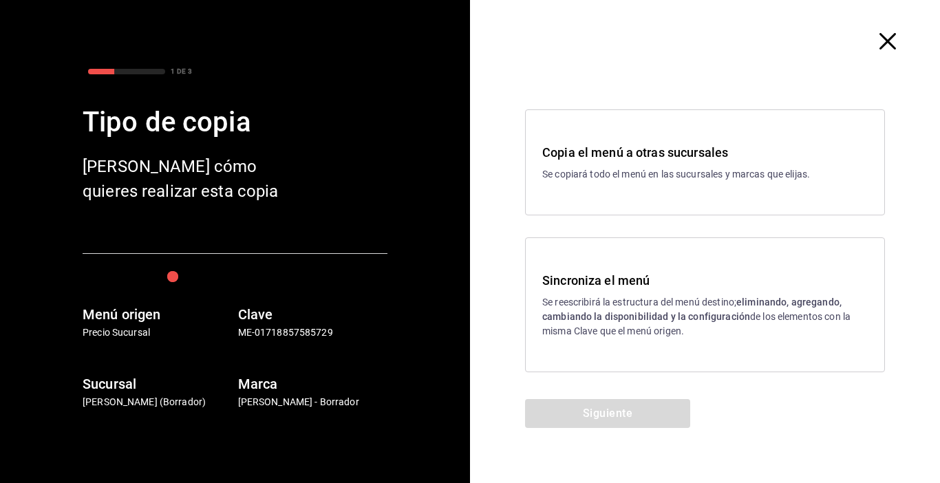
click at [590, 312] on strong "eliminando, agregando, cambiando la disponibilidad y la configuración" at bounding box center [691, 309] width 299 height 25
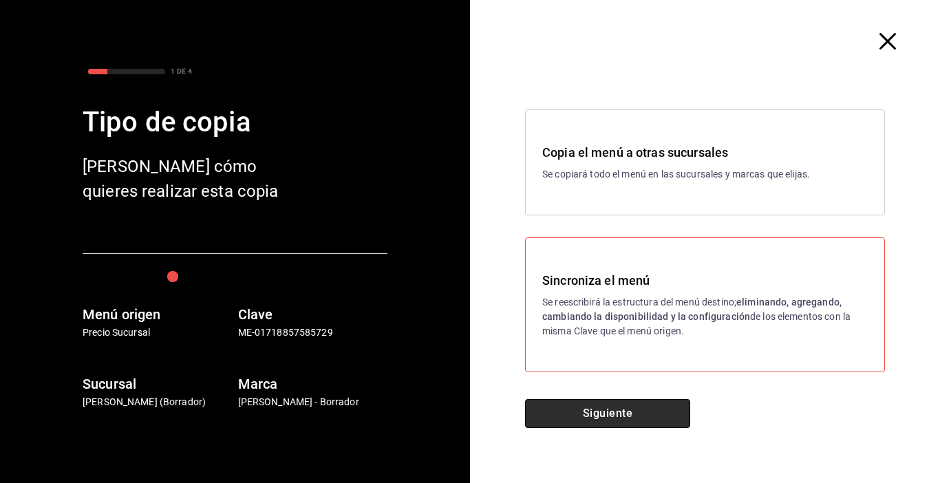
click at [607, 412] on button "Siguiente" at bounding box center [607, 413] width 165 height 29
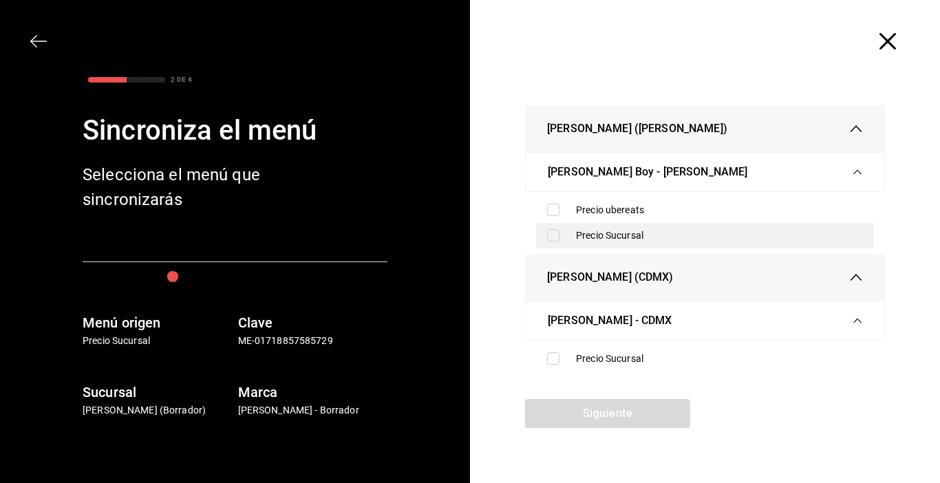
click at [553, 235] on input "checkbox" at bounding box center [553, 235] width 12 height 12
checkbox input "true"
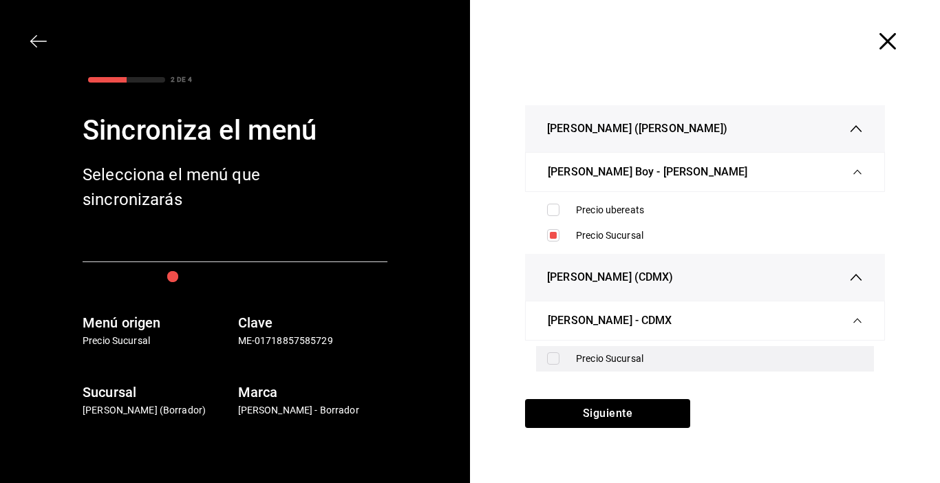
click at [555, 357] on input "checkbox" at bounding box center [553, 358] width 12 height 12
checkbox input "true"
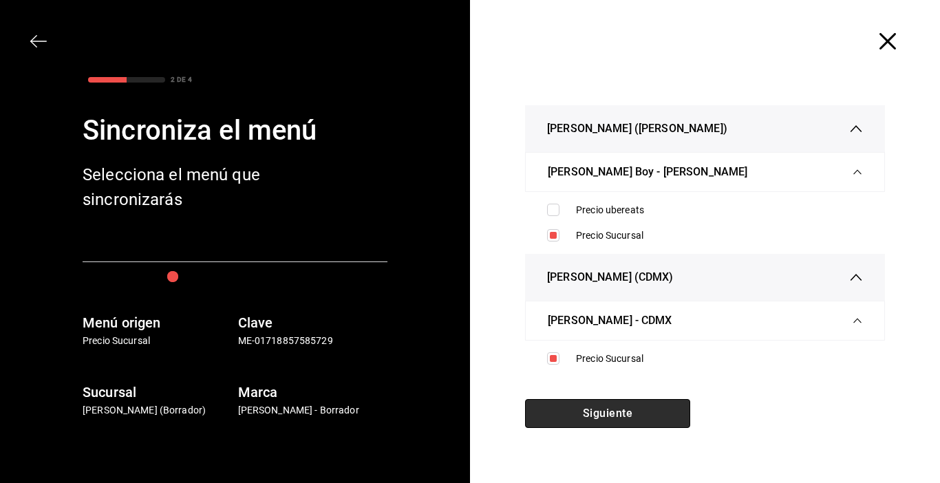
click at [565, 420] on button "Siguiente" at bounding box center [607, 413] width 165 height 29
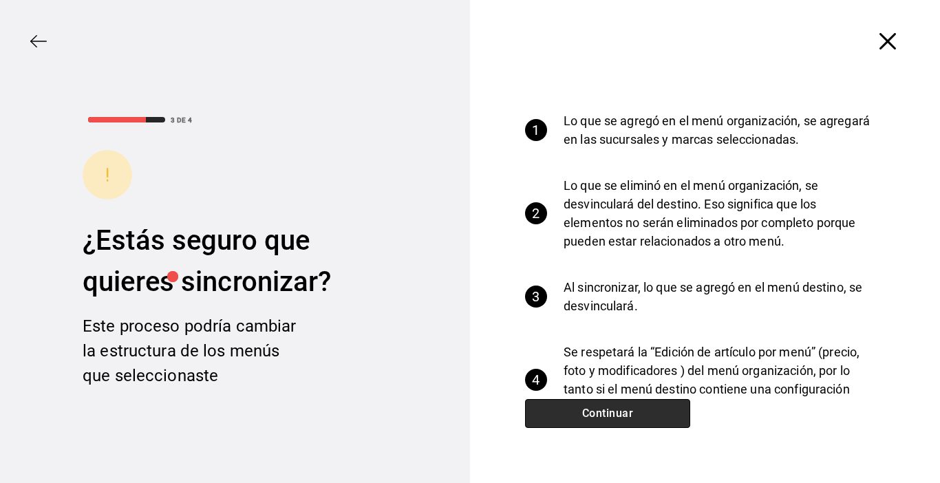
click at [562, 418] on button "Continuar" at bounding box center [607, 413] width 165 height 29
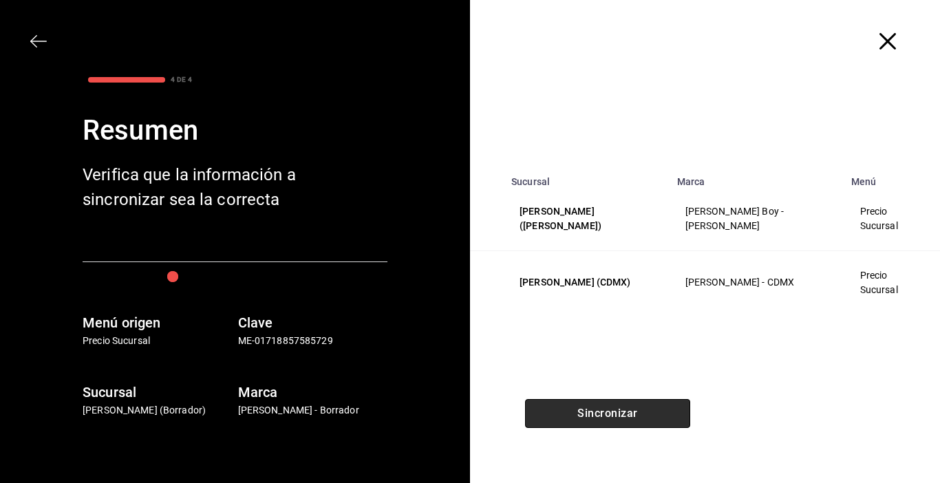
click at [560, 418] on button "Sincronizar" at bounding box center [607, 413] width 165 height 29
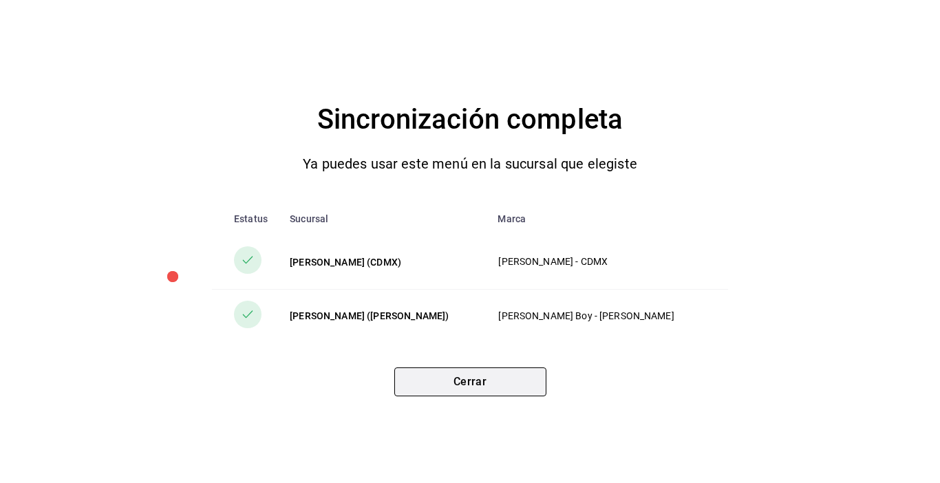
click at [484, 386] on button "Cerrar" at bounding box center [470, 381] width 152 height 29
